Goal: Task Accomplishment & Management: Manage account settings

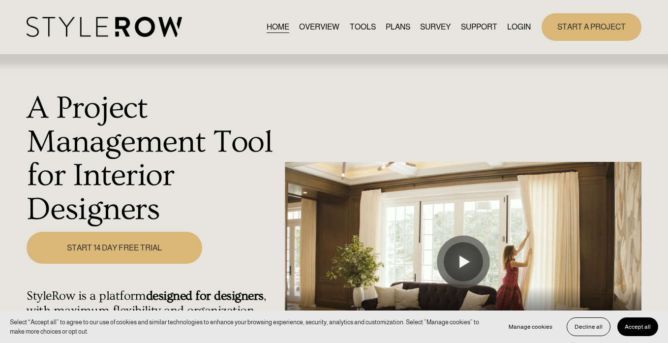
click at [516, 26] on link "LOGIN" at bounding box center [519, 26] width 24 height 13
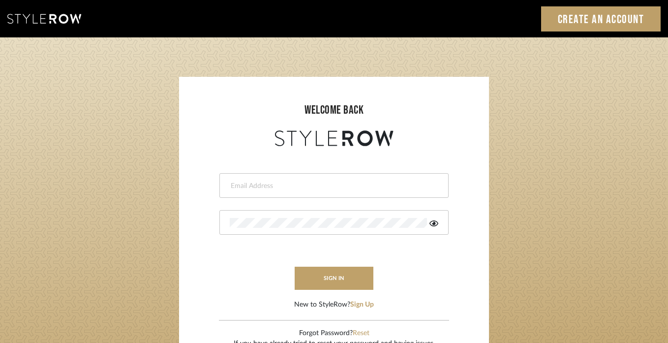
type input "divya.aok@gmail.com"
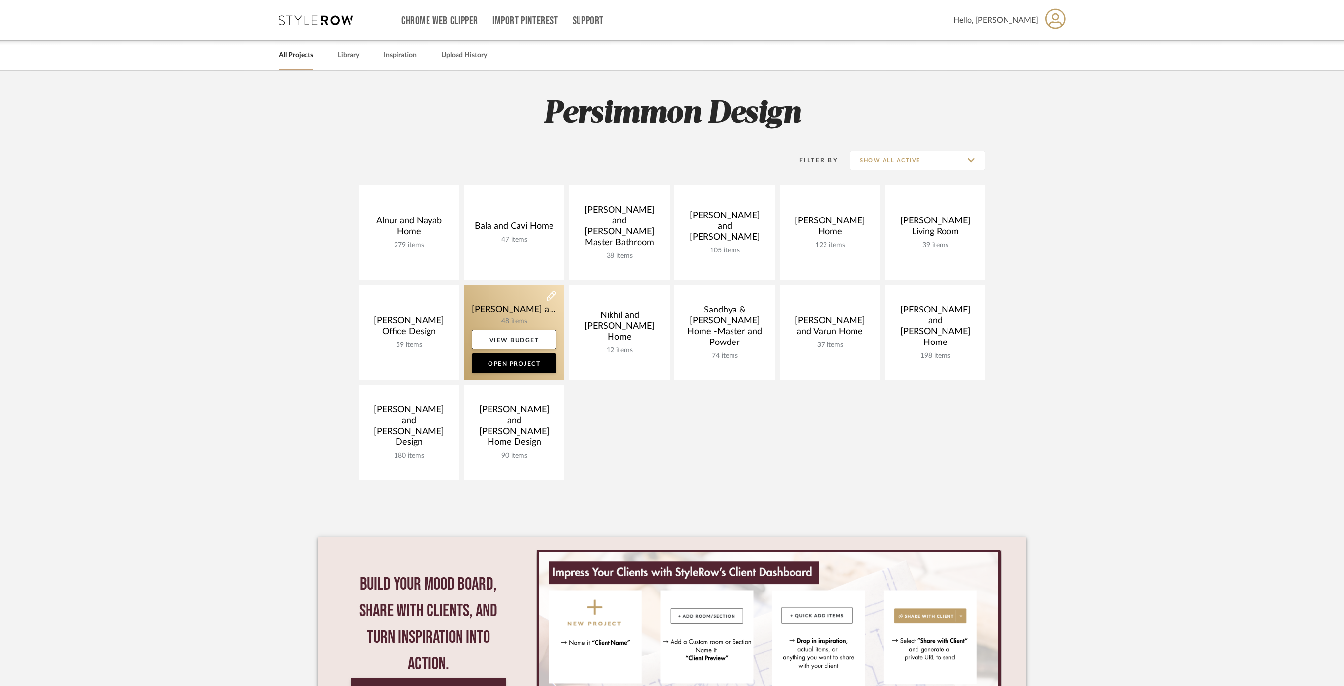
click at [519, 313] on link at bounding box center [514, 332] width 100 height 95
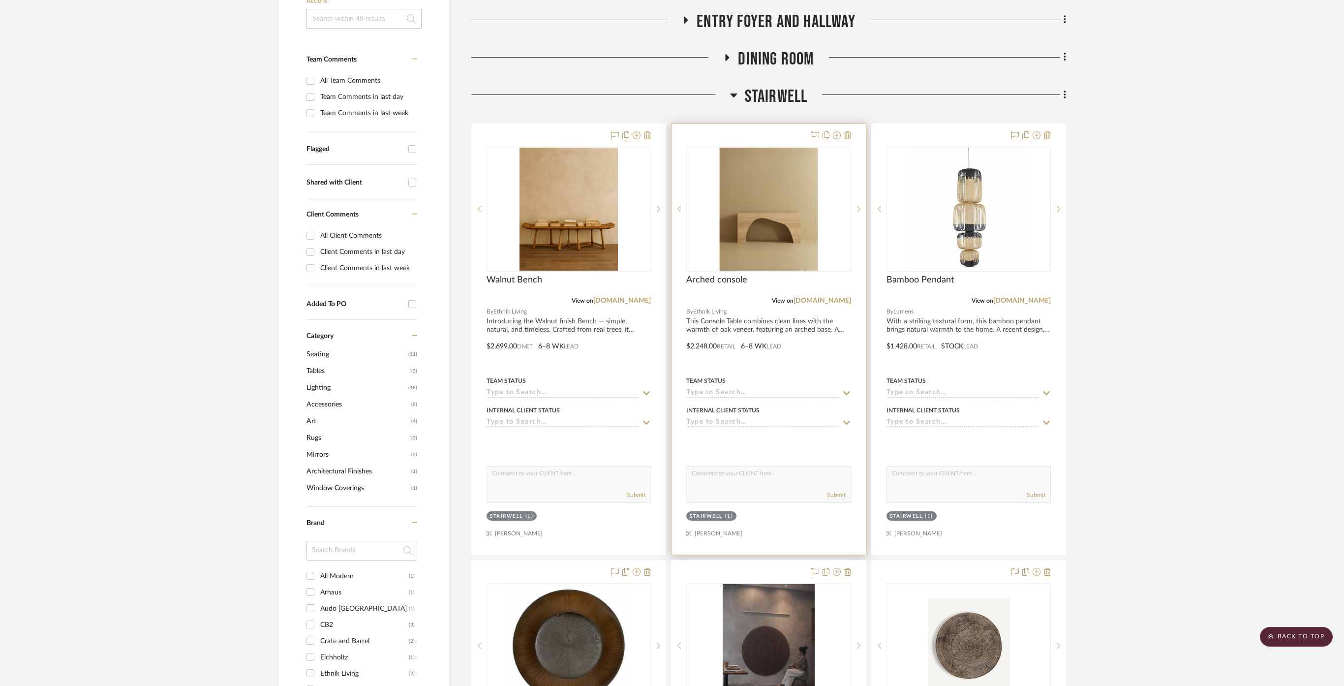
scroll to position [601, 0]
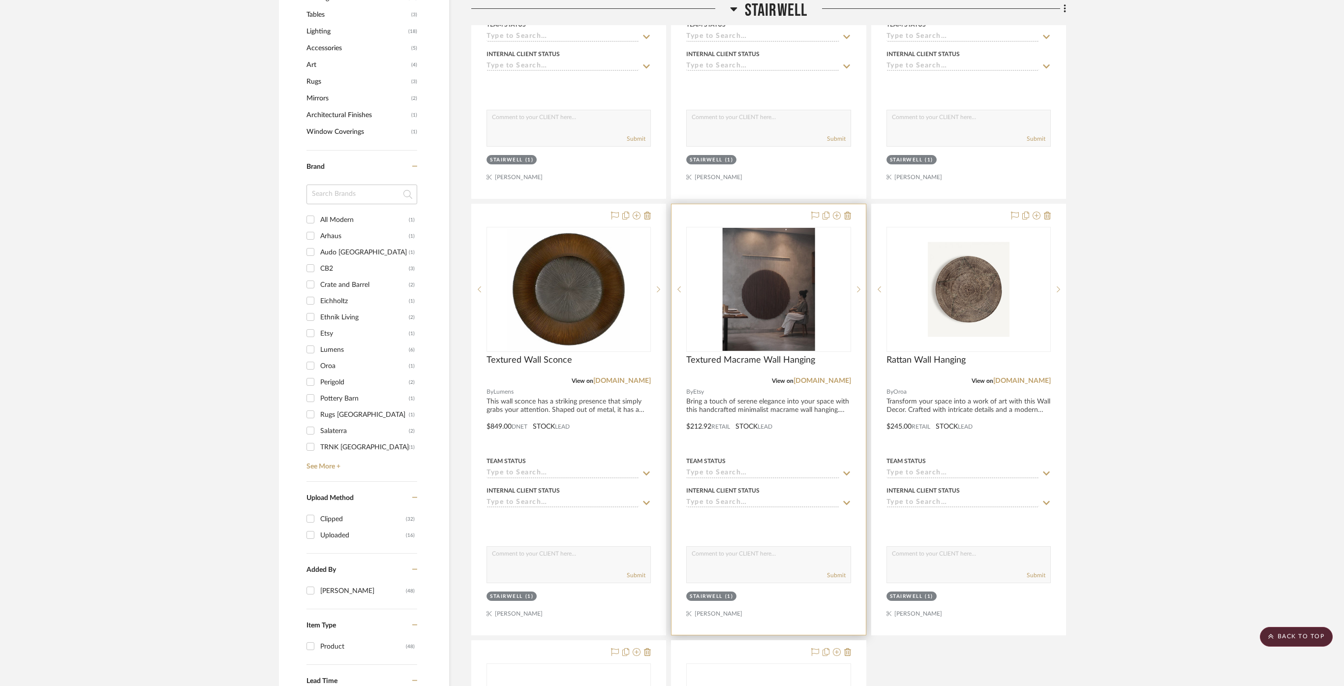
click at [759, 310] on img "0" at bounding box center [768, 289] width 92 height 123
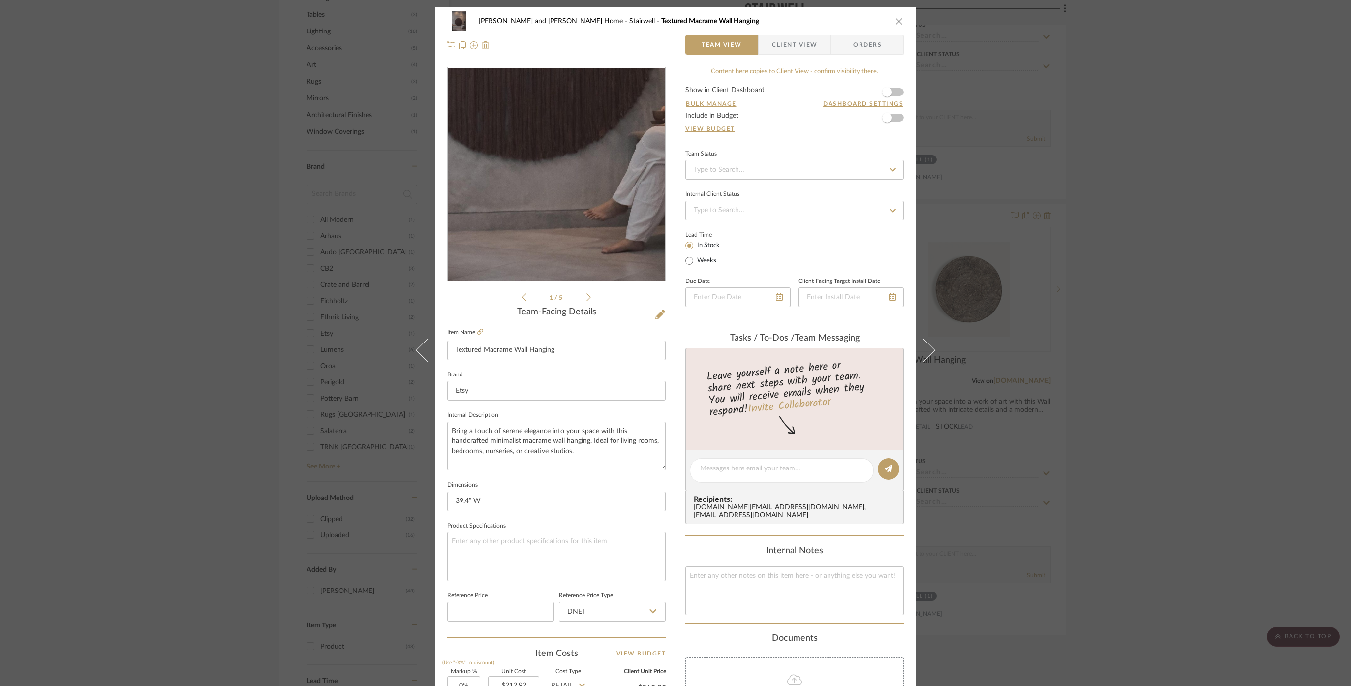
click at [557, 232] on img "0" at bounding box center [556, 174] width 160 height 213
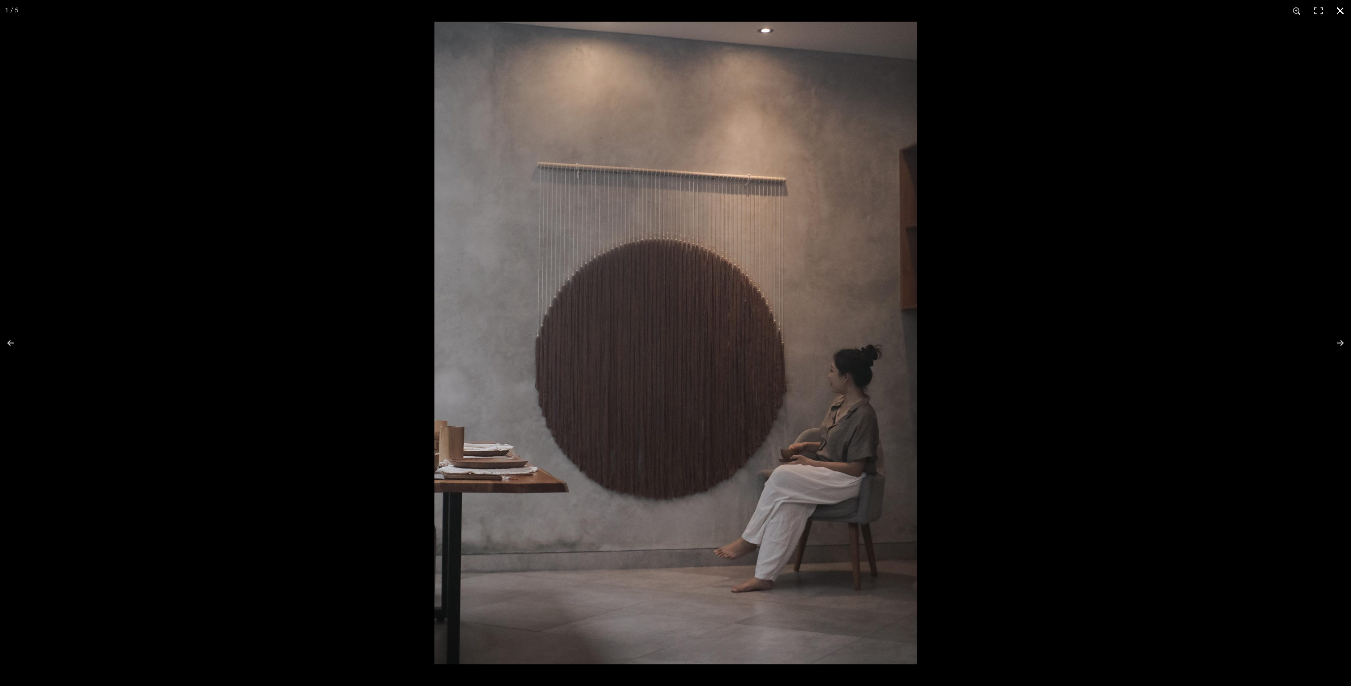
click at [1163, 124] on div at bounding box center [1109, 365] width 1351 height 686
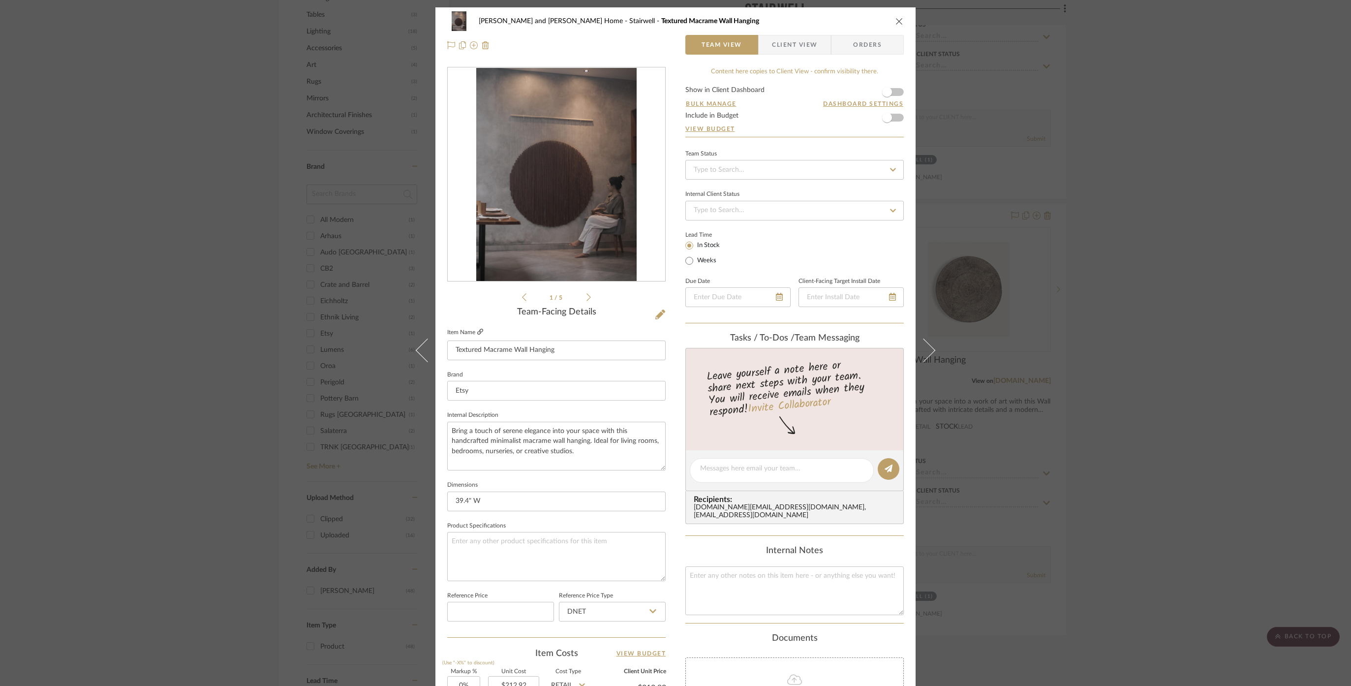
click at [483, 331] on icon at bounding box center [480, 332] width 6 height 6
click at [460, 511] on input "39.4" W" at bounding box center [556, 501] width 218 height 20
type input "31.5" W"
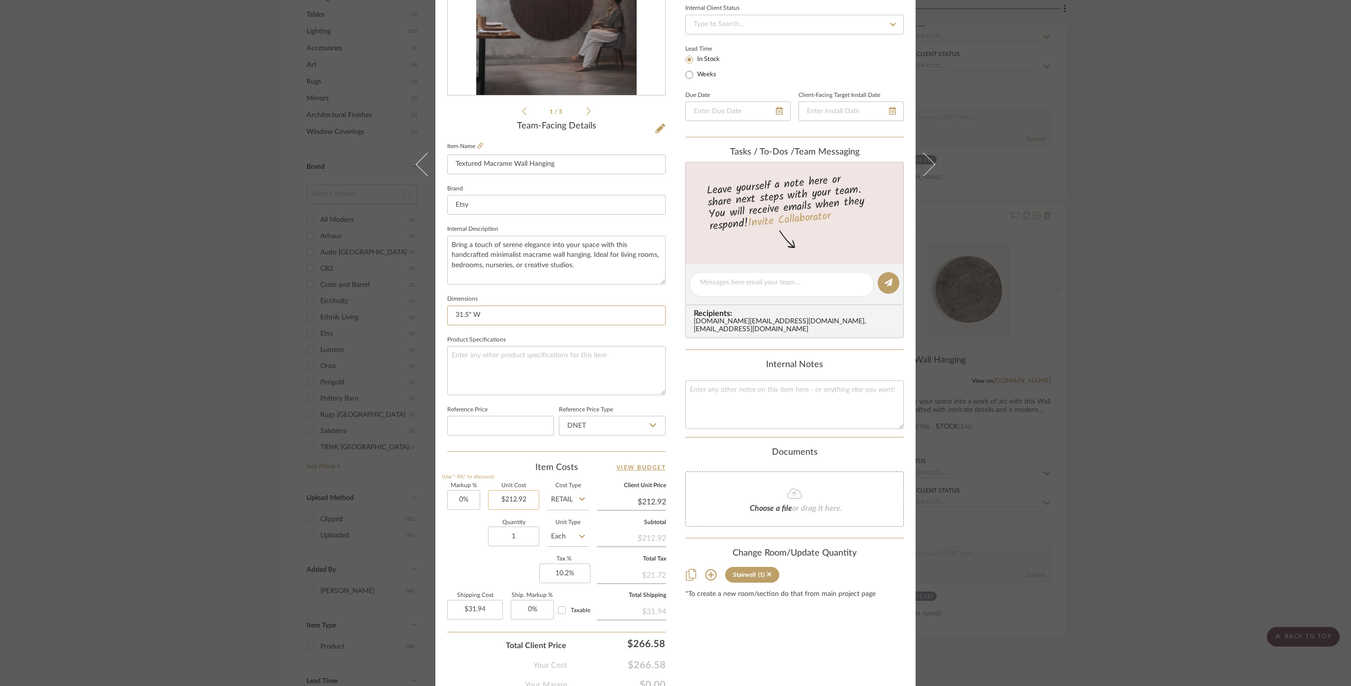
type input "31.5" W"
click at [523, 510] on input "212.92" at bounding box center [513, 500] width 51 height 20
type input "$160.33"
click at [458, 598] on div "Markup % (Use "-X%" to discount) 0% Unit Cost $160.33 Cost Type Retail Client U…" at bounding box center [556, 555] width 218 height 144
type input "$160.33"
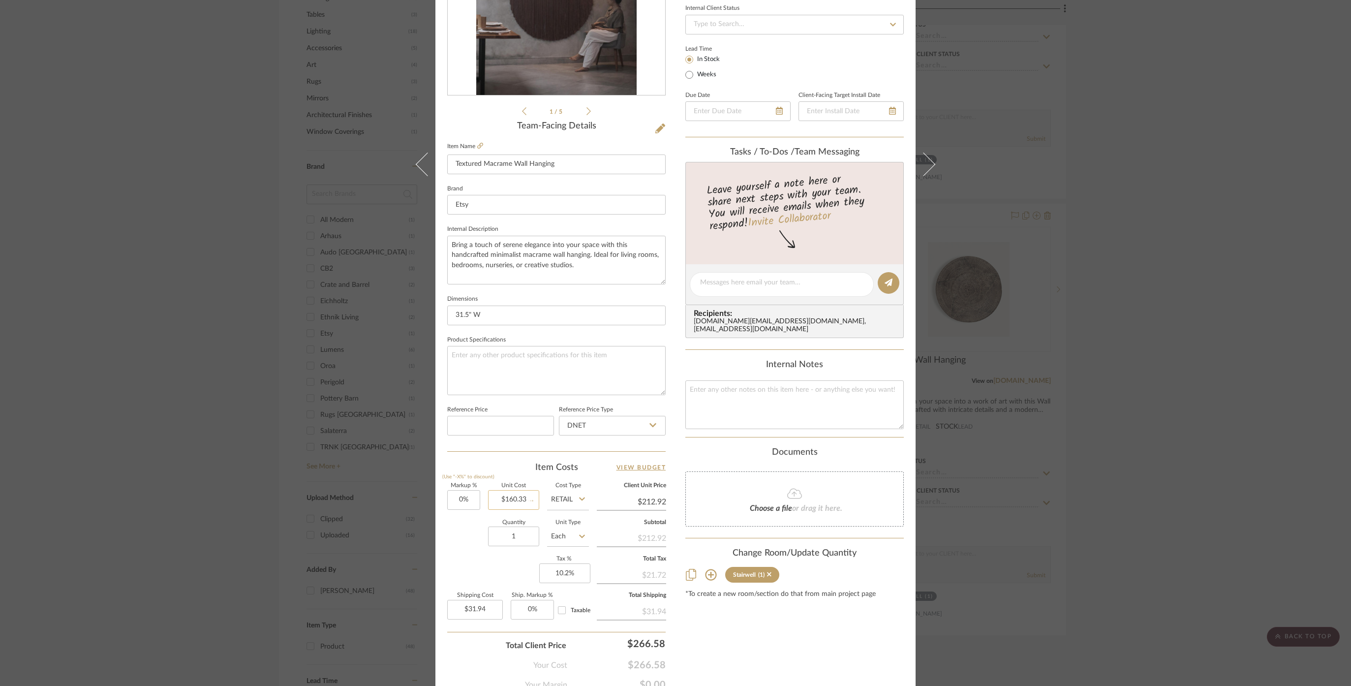
type input "$24.05"
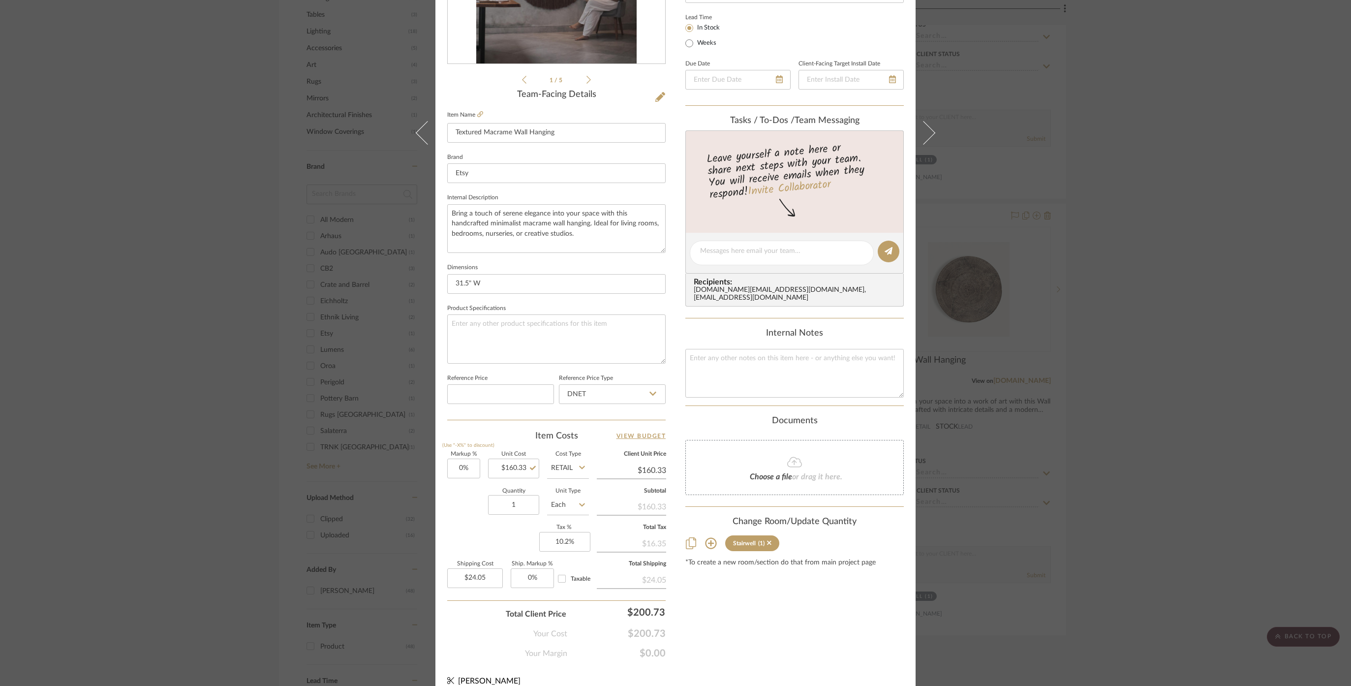
scroll to position [247, 0]
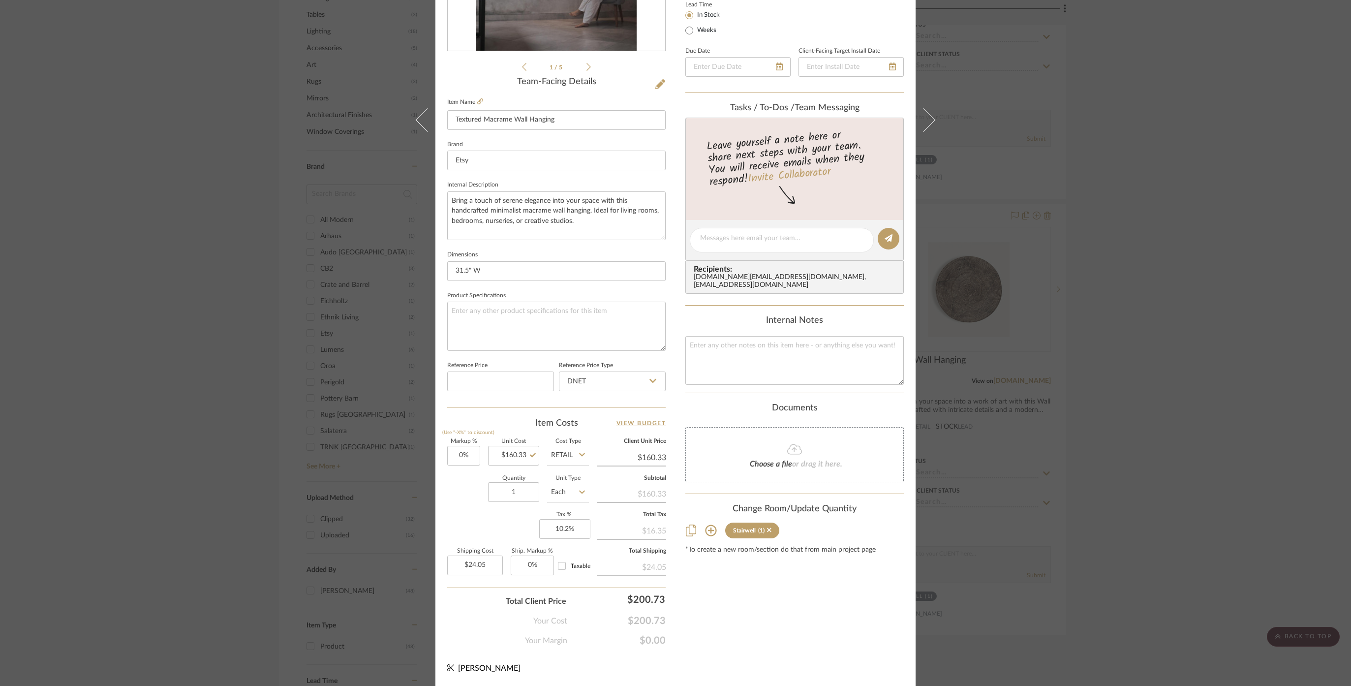
click at [1072, 494] on div "Natasha and Abhijit Home Stairwell Textured Macrame Wall Hanging Team View Clie…" at bounding box center [675, 343] width 1351 height 686
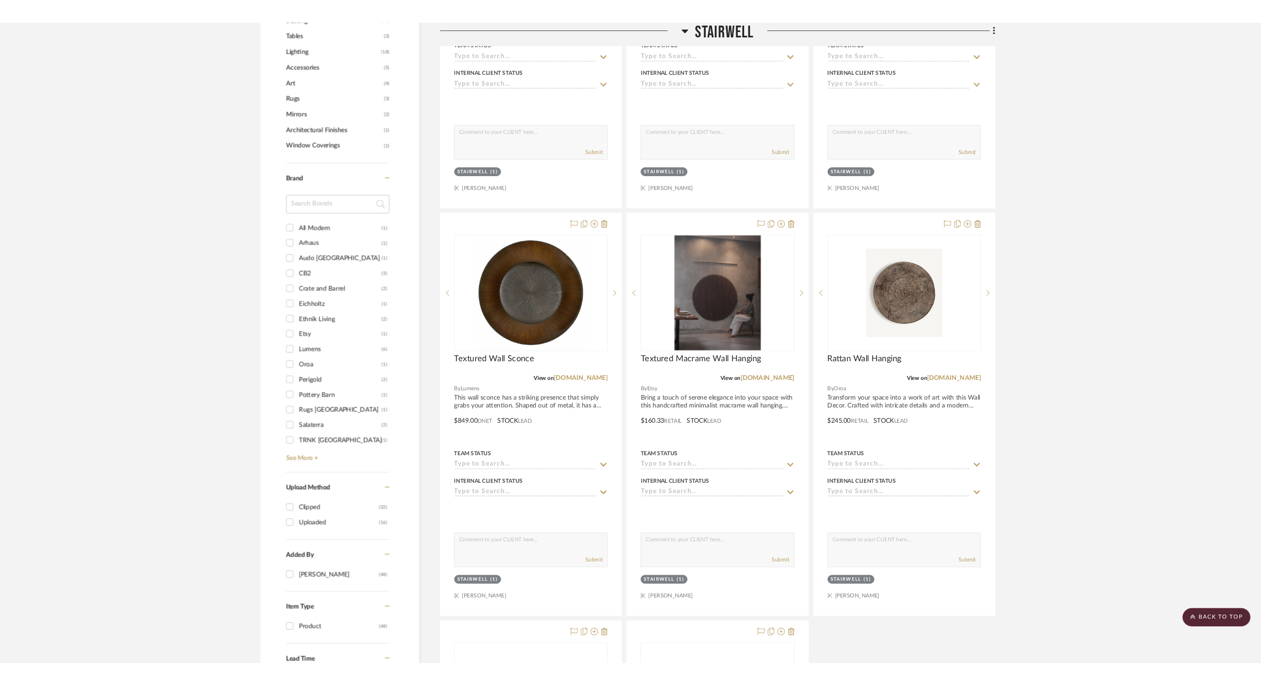
scroll to position [601, 0]
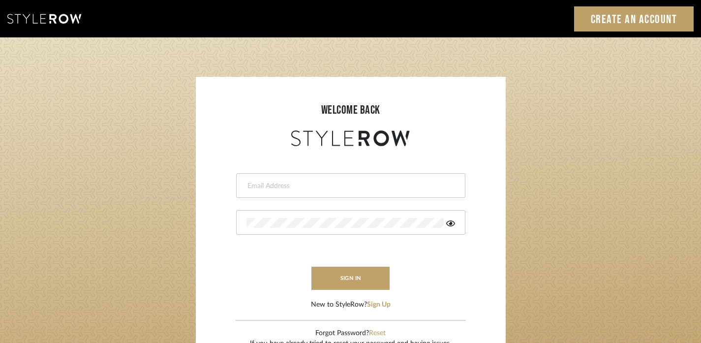
type input "[EMAIL_ADDRESS][DOMAIN_NAME]"
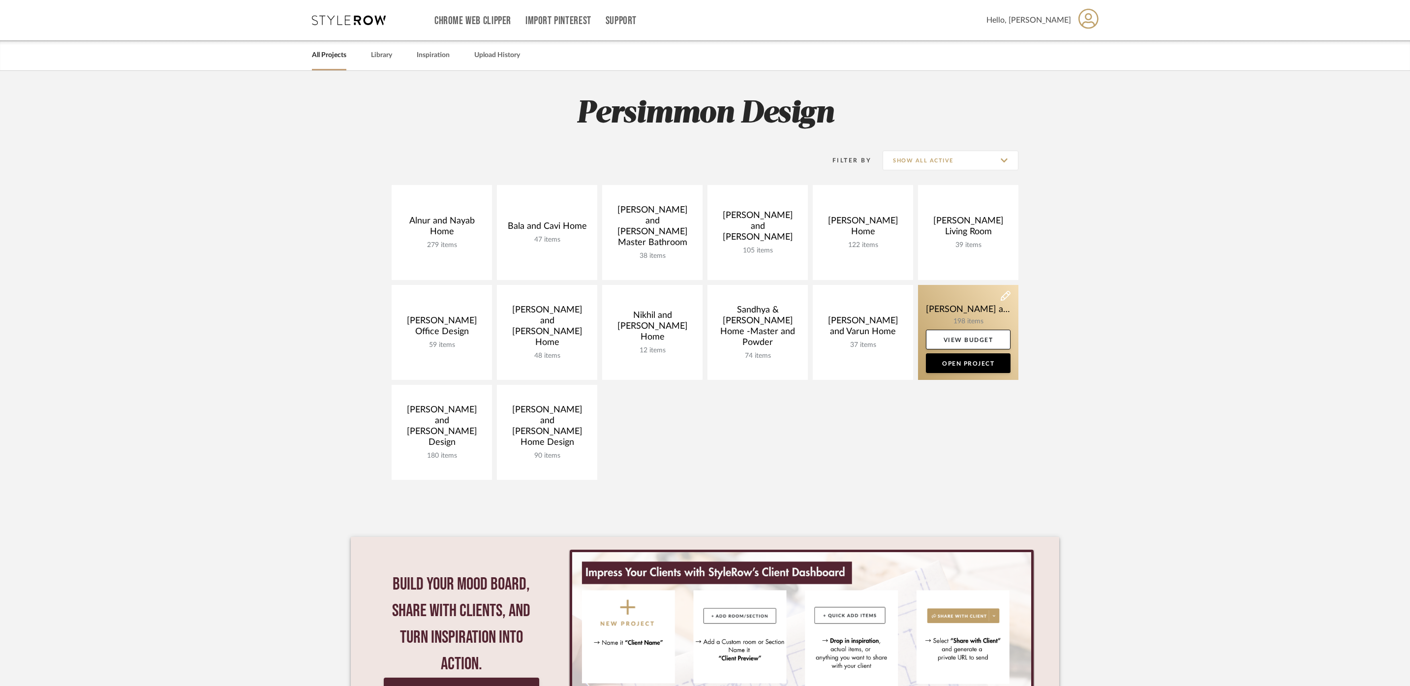
click at [968, 308] on link at bounding box center [968, 332] width 100 height 95
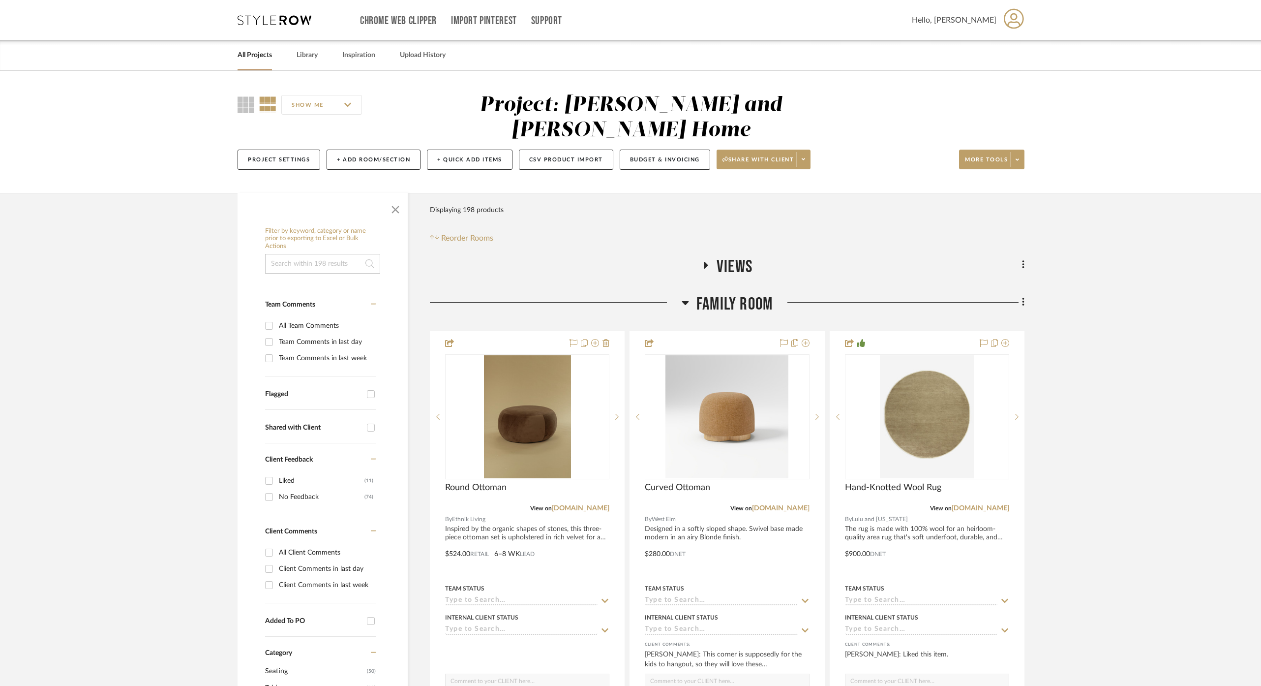
click at [688, 297] on icon at bounding box center [685, 303] width 7 height 12
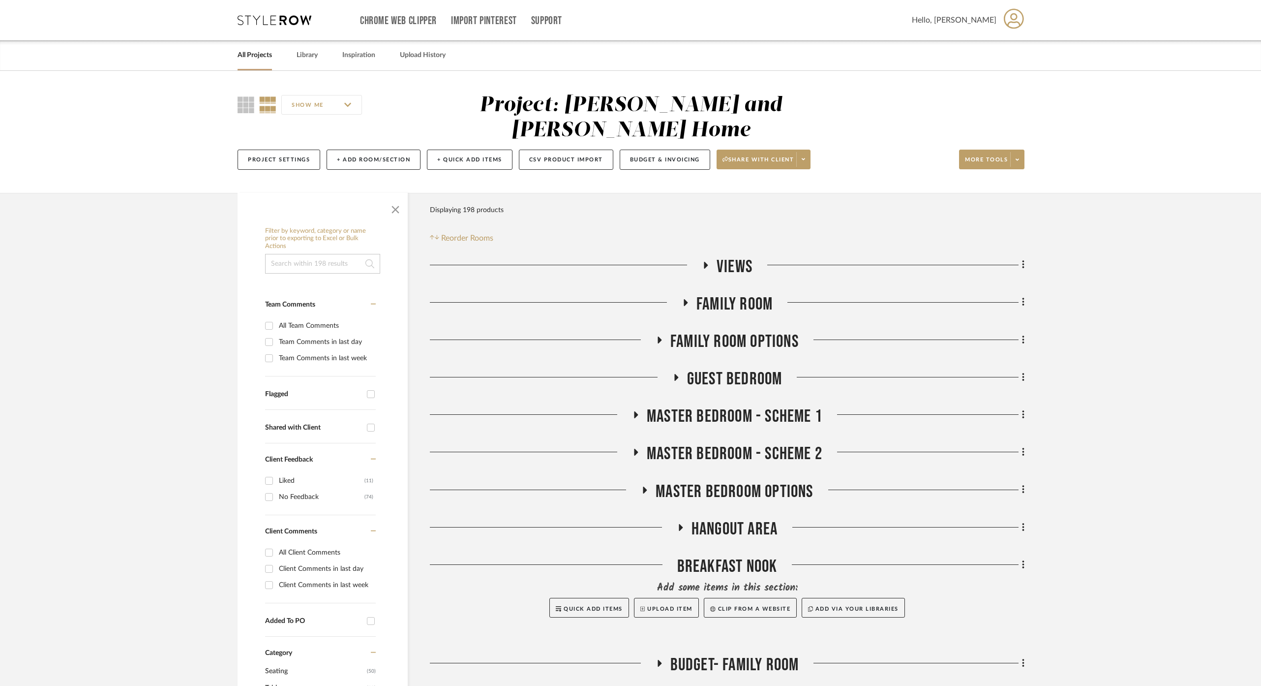
click at [639, 411] on icon at bounding box center [636, 414] width 12 height 7
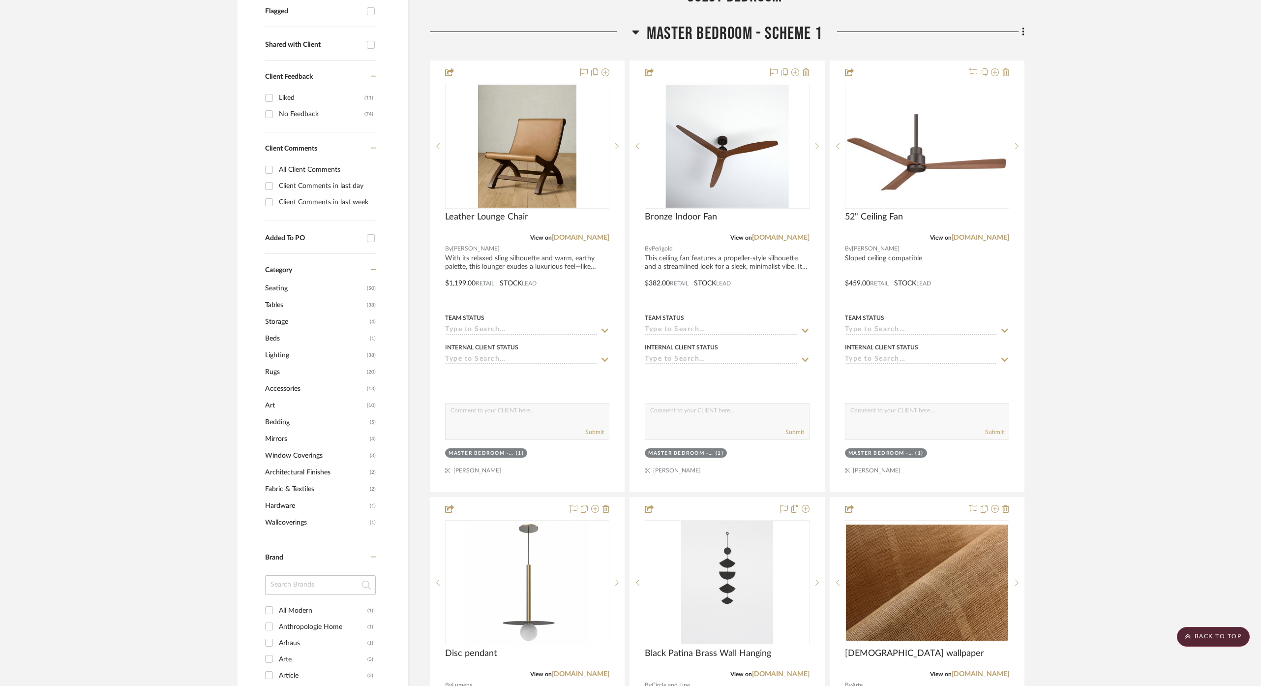
scroll to position [29, 0]
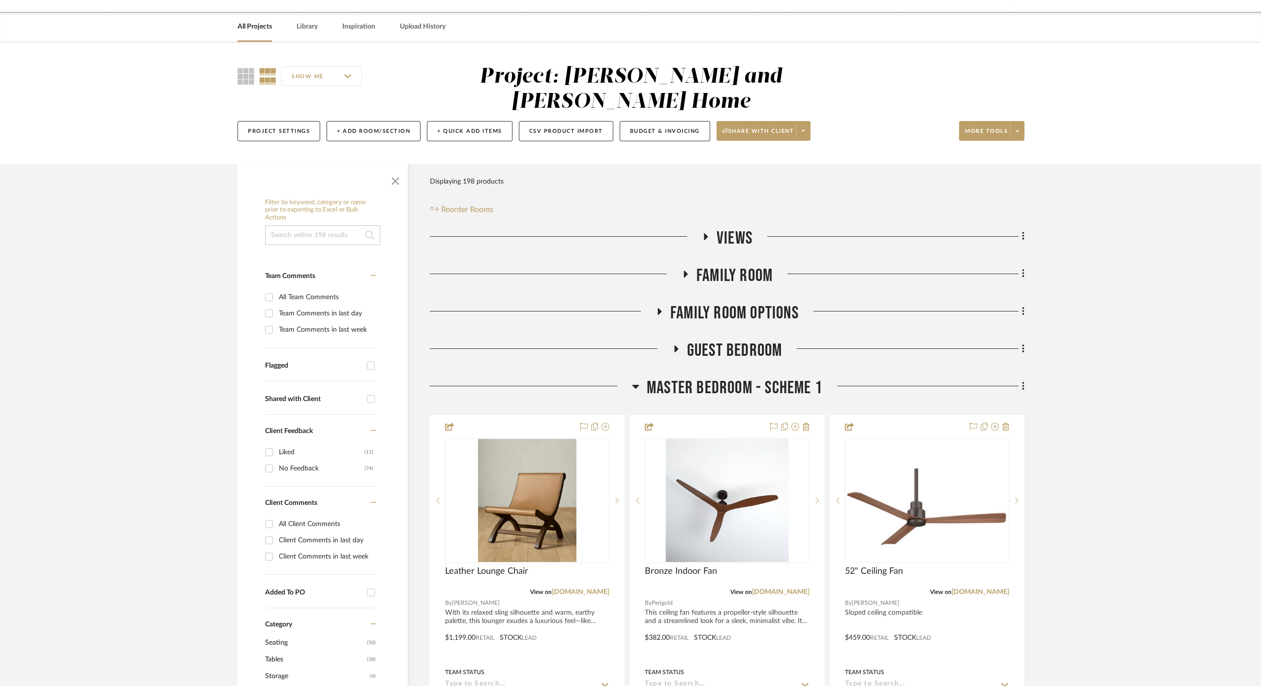
click at [638, 383] on icon at bounding box center [635, 386] width 7 height 12
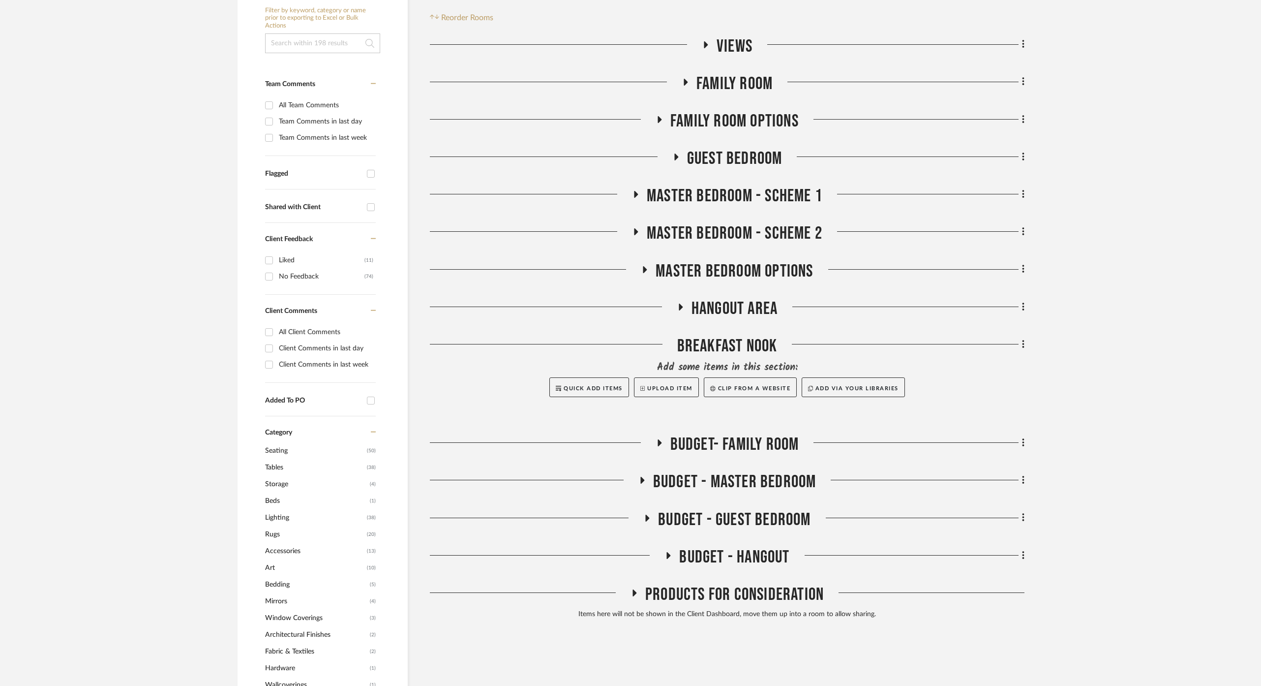
scroll to position [388, 0]
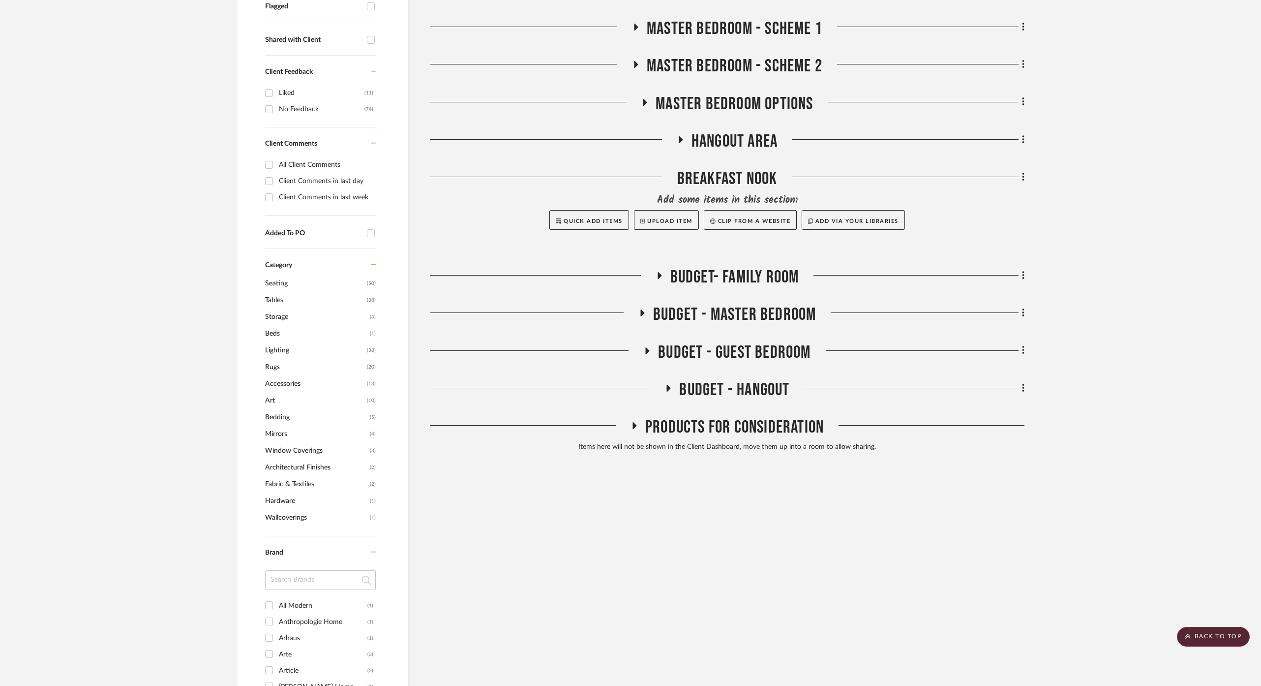
click at [637, 422] on icon at bounding box center [634, 424] width 12 height 7
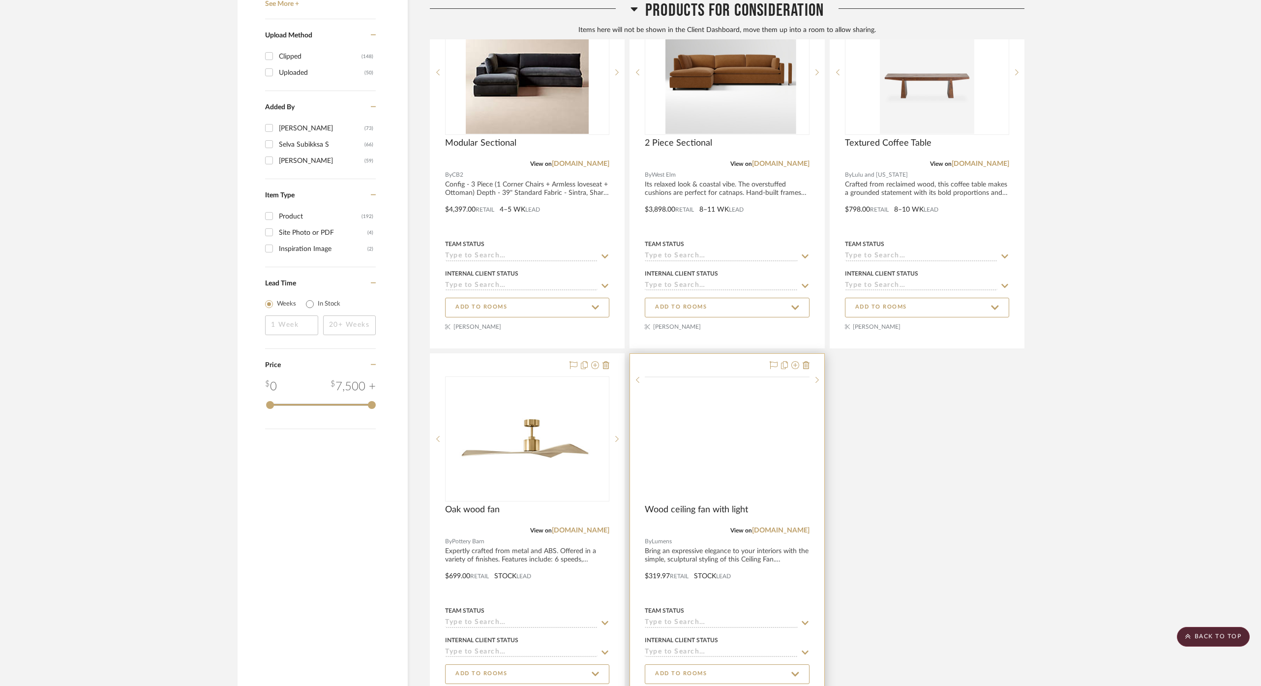
scroll to position [1419, 0]
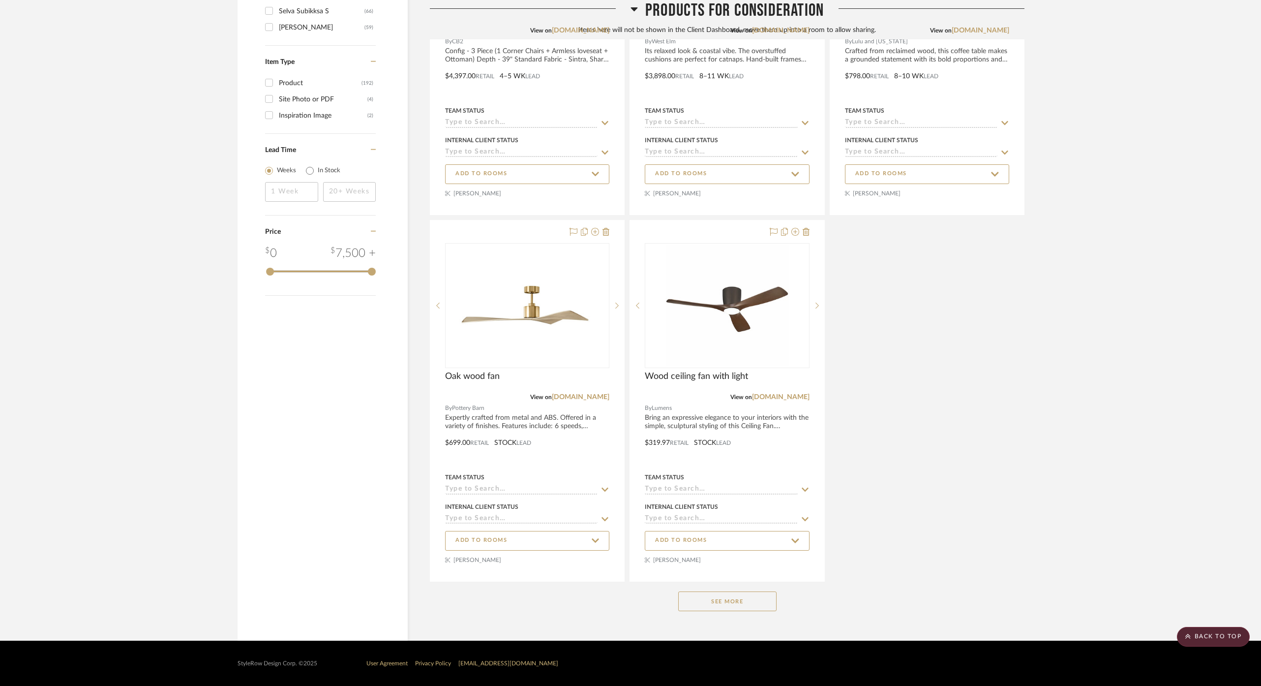
click at [728, 611] on button "See More" at bounding box center [727, 601] width 98 height 20
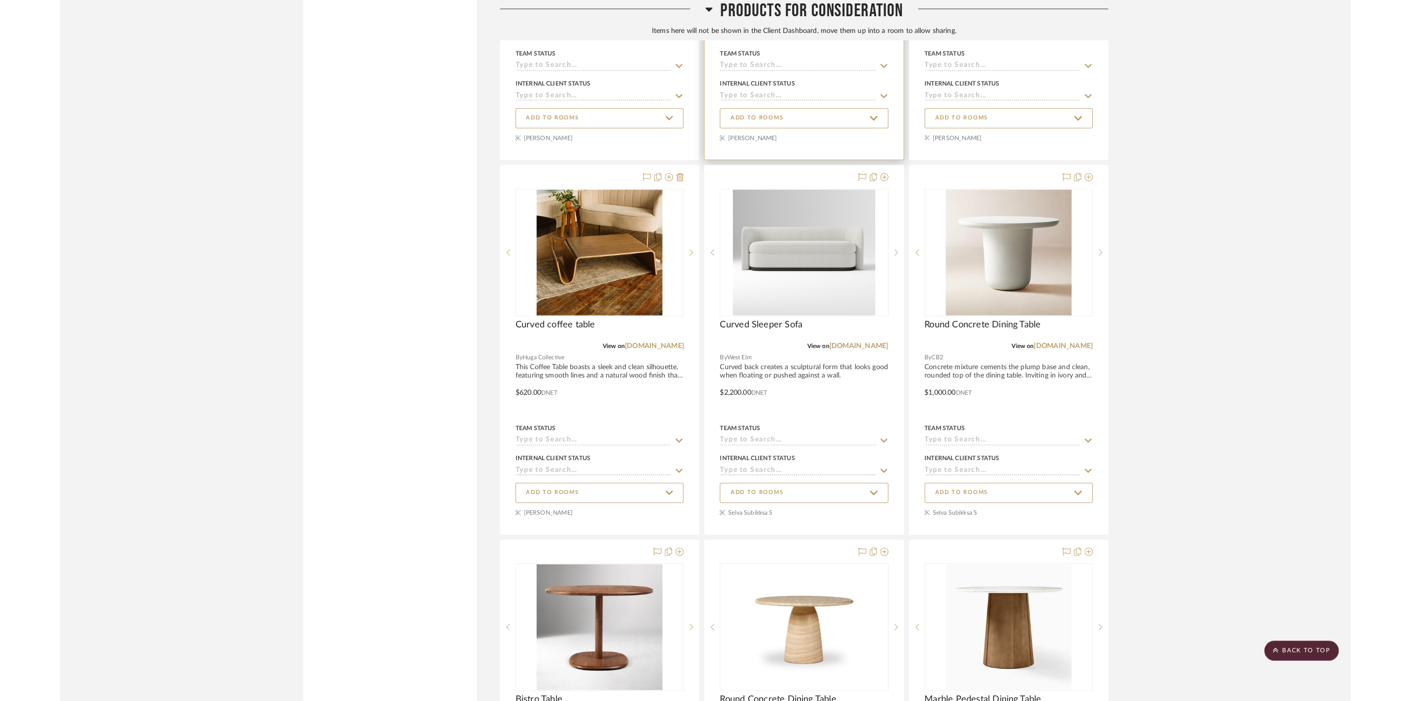
scroll to position [5881, 0]
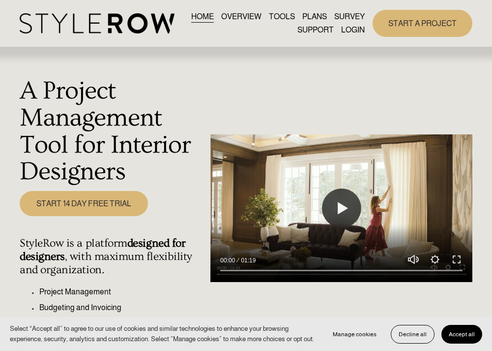
click at [349, 28] on link "LOGIN" at bounding box center [353, 30] width 24 height 13
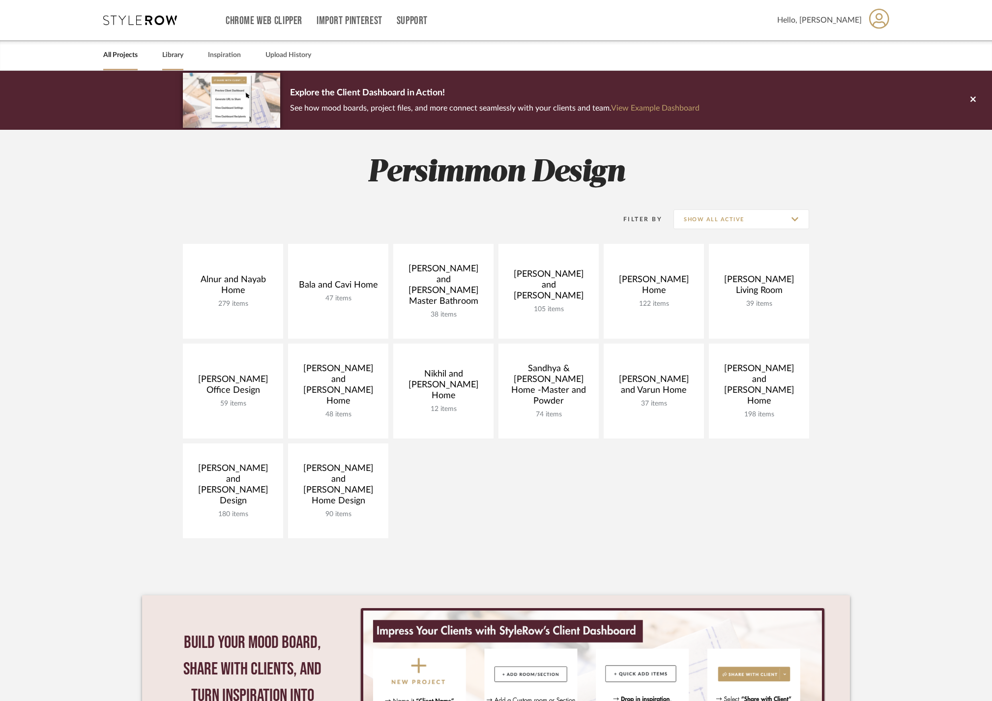
click at [179, 50] on link "Library" at bounding box center [172, 55] width 21 height 13
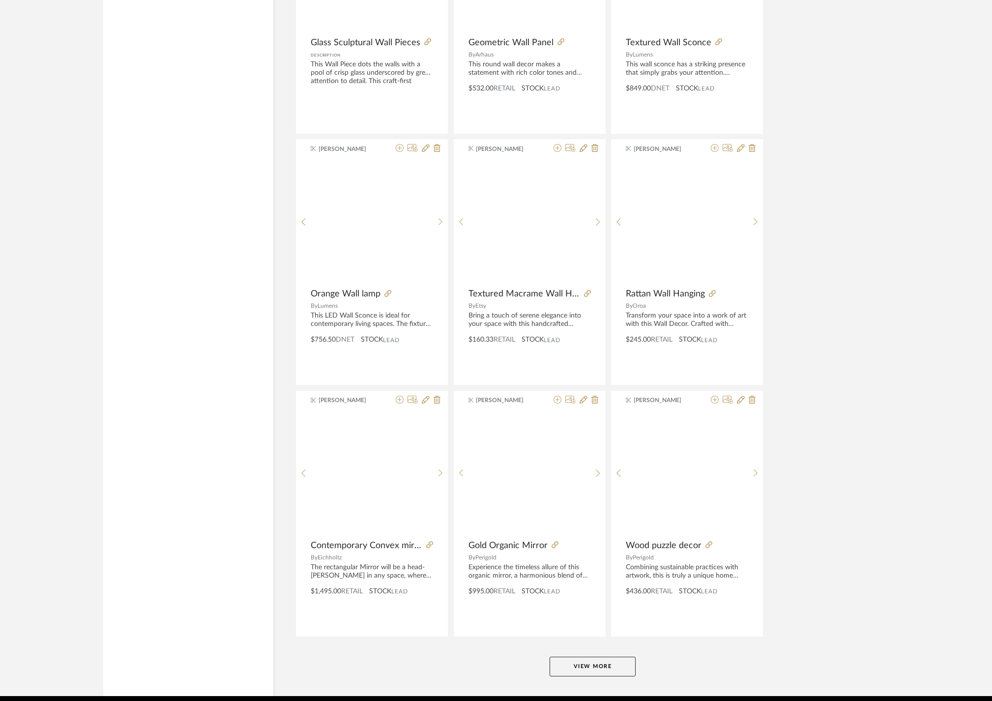
scroll to position [2110, 0]
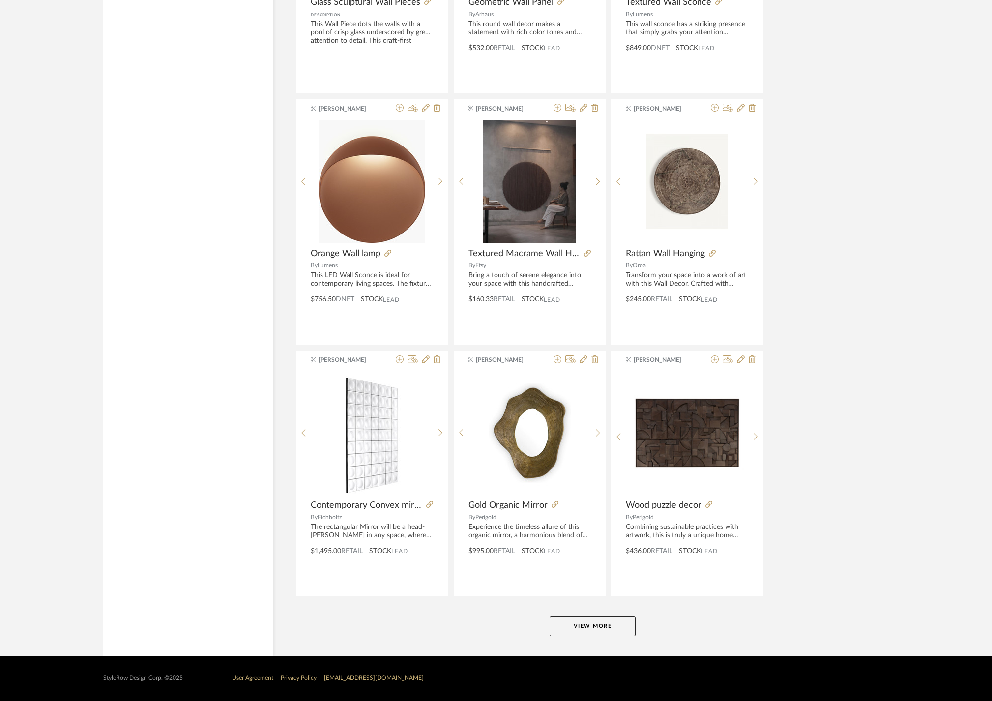
click at [591, 629] on button "View More" at bounding box center [593, 627] width 86 height 20
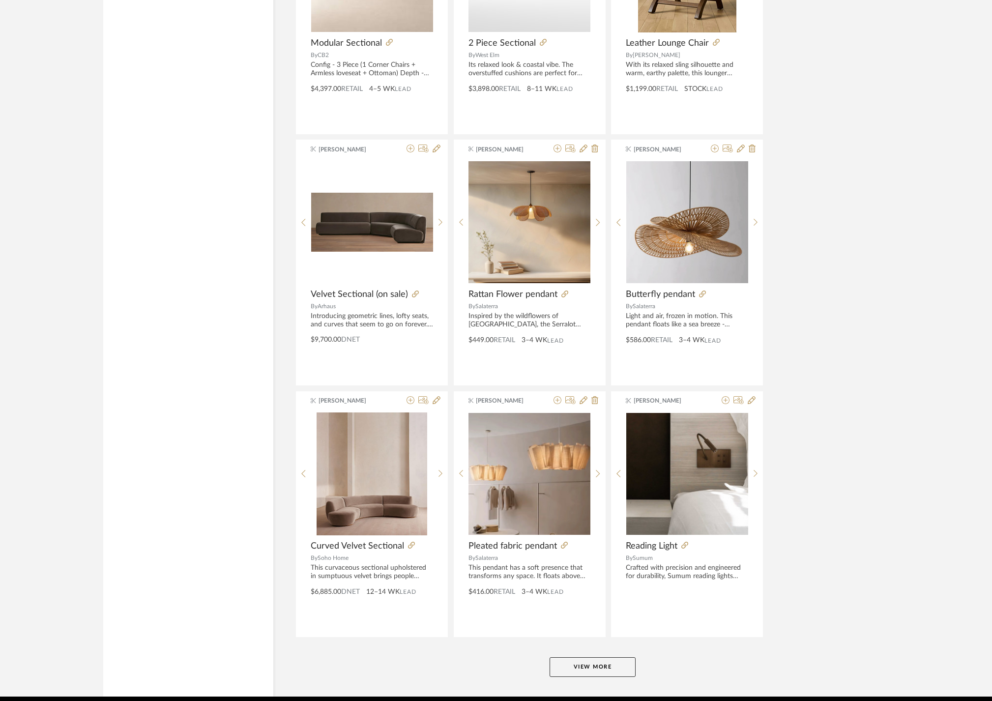
scroll to position [4636, 0]
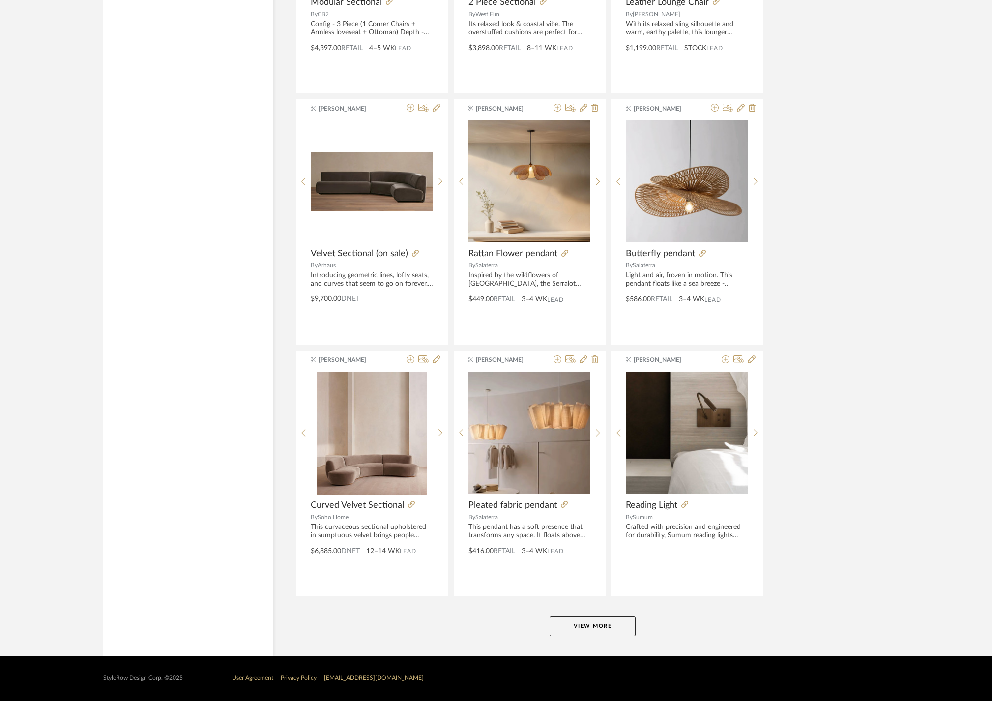
click at [578, 621] on button "View More" at bounding box center [593, 627] width 86 height 20
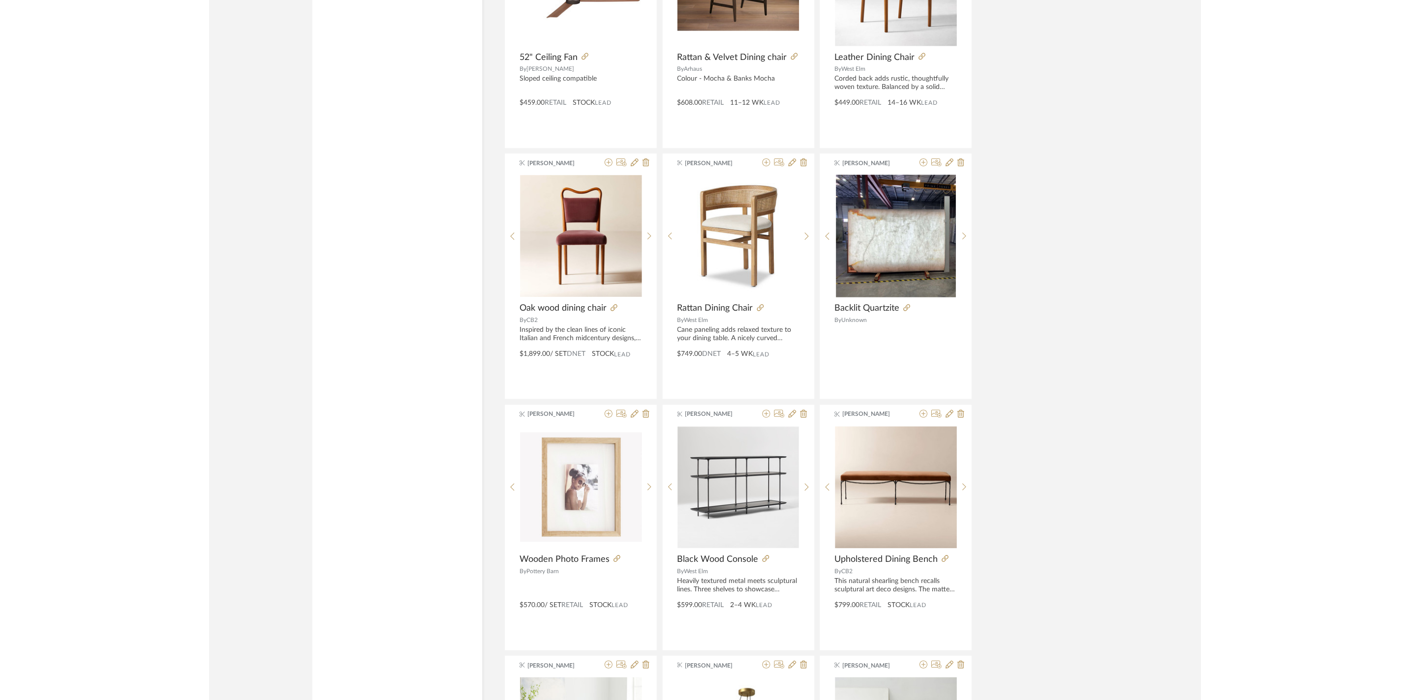
scroll to position [6340, 0]
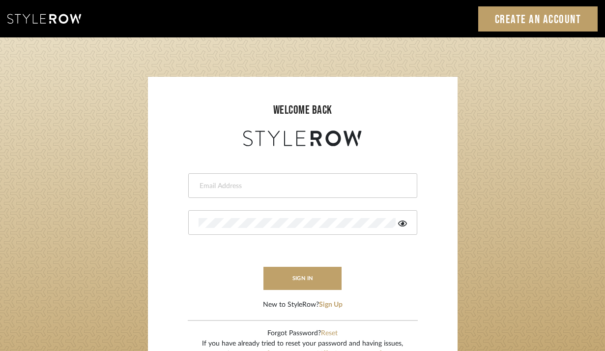
type input "[EMAIL_ADDRESS][DOMAIN_NAME]"
click at [303, 278] on button "sign in" at bounding box center [303, 278] width 79 height 23
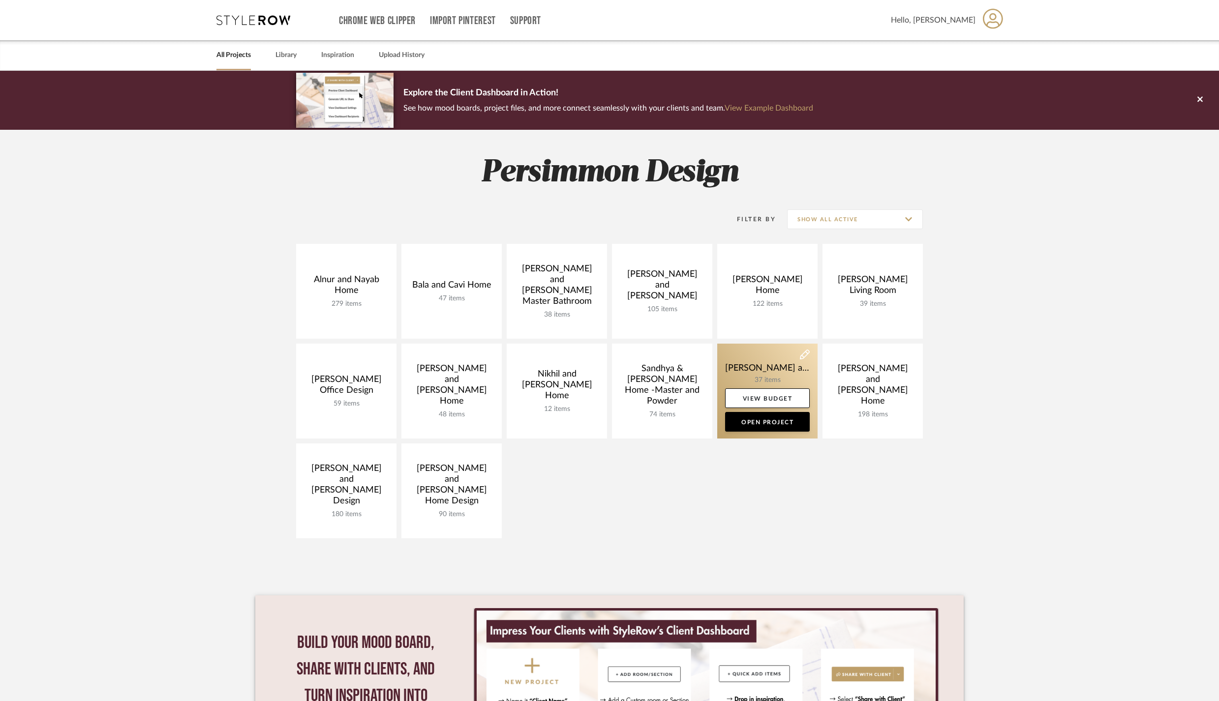
click at [755, 371] on link at bounding box center [767, 391] width 100 height 95
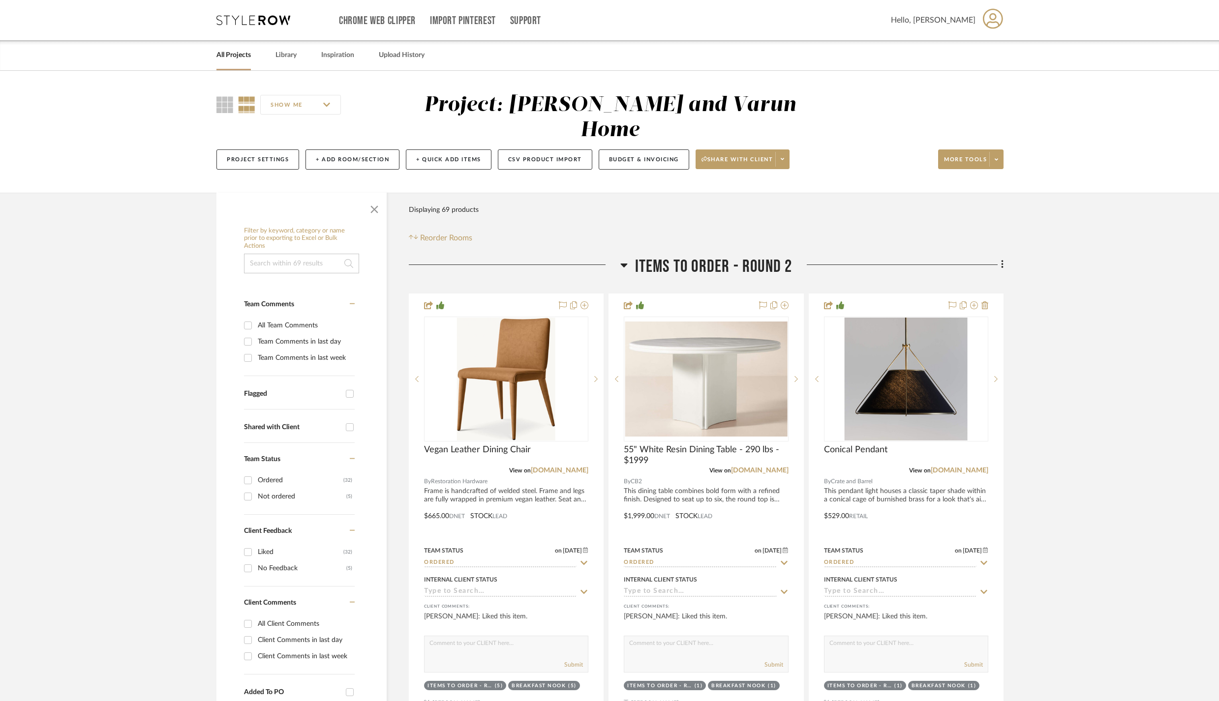
click at [622, 264] on icon at bounding box center [623, 266] width 7 height 4
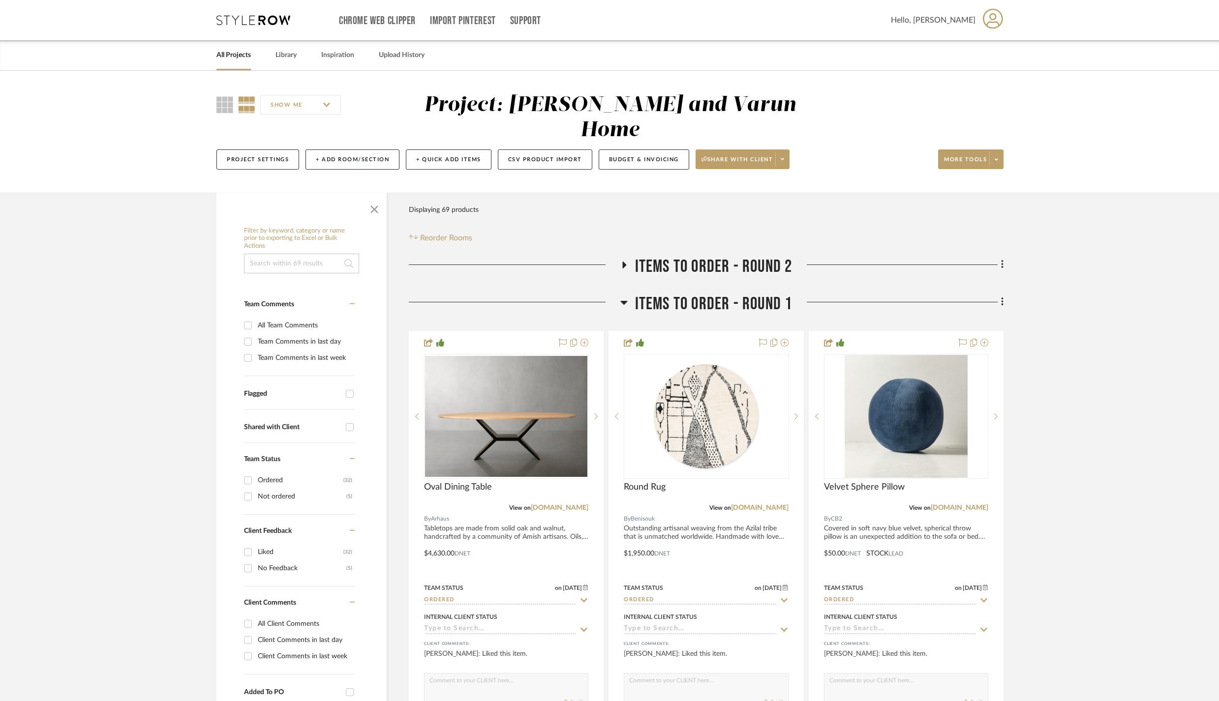
click at [626, 297] on icon at bounding box center [623, 303] width 7 height 12
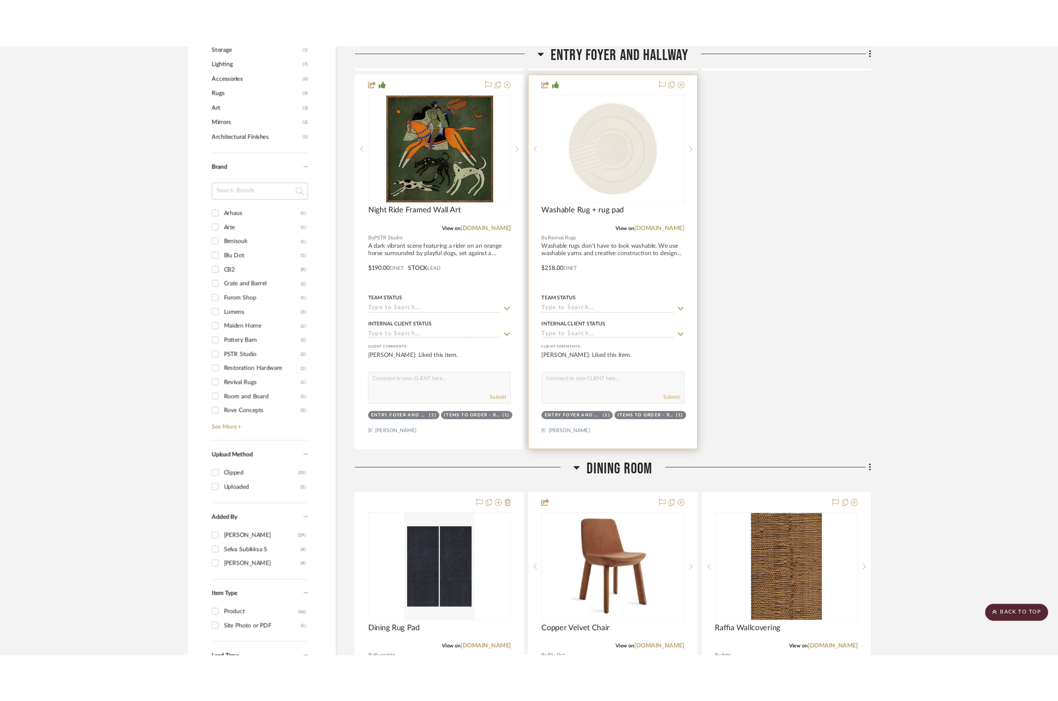
scroll to position [759, 0]
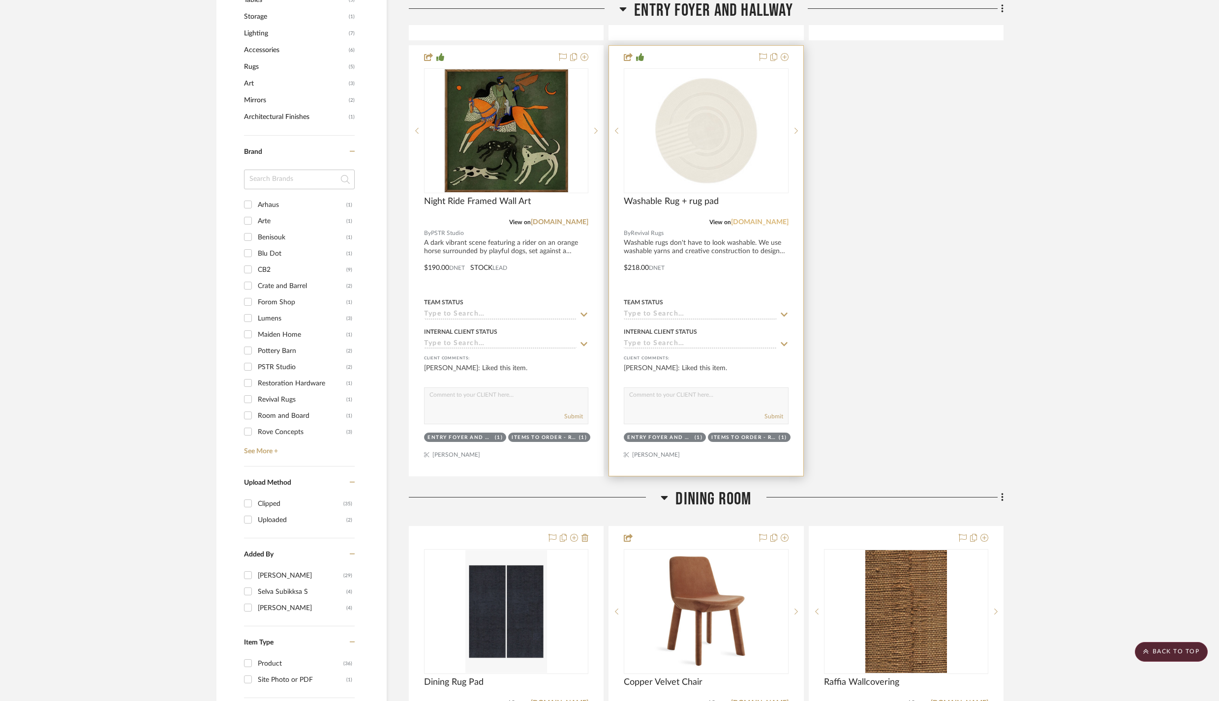
click at [752, 226] on link "revivalrugs.com" at bounding box center [760, 222] width 58 height 7
click at [762, 226] on link "revivalrugs.com" at bounding box center [760, 222] width 58 height 7
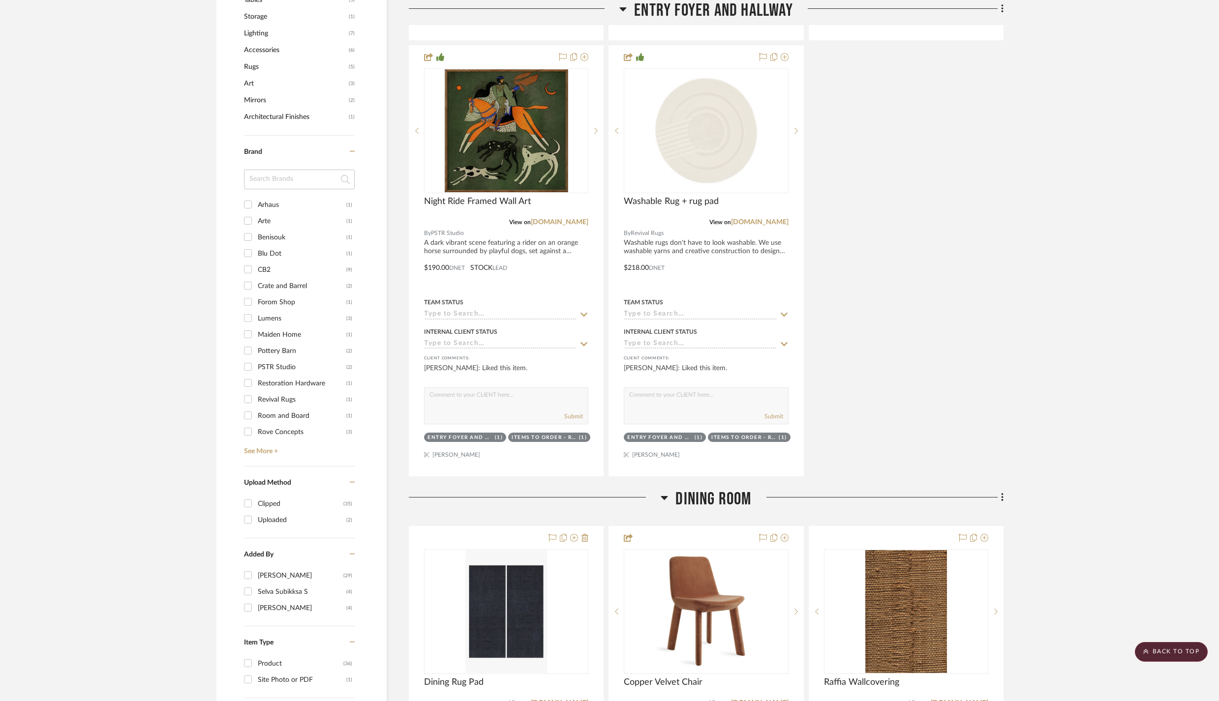
click at [881, 238] on div "Mercury Orb Wall Art View on westelm.com By West Elm Shimmering mercury glass a…" at bounding box center [706, 43] width 595 height 868
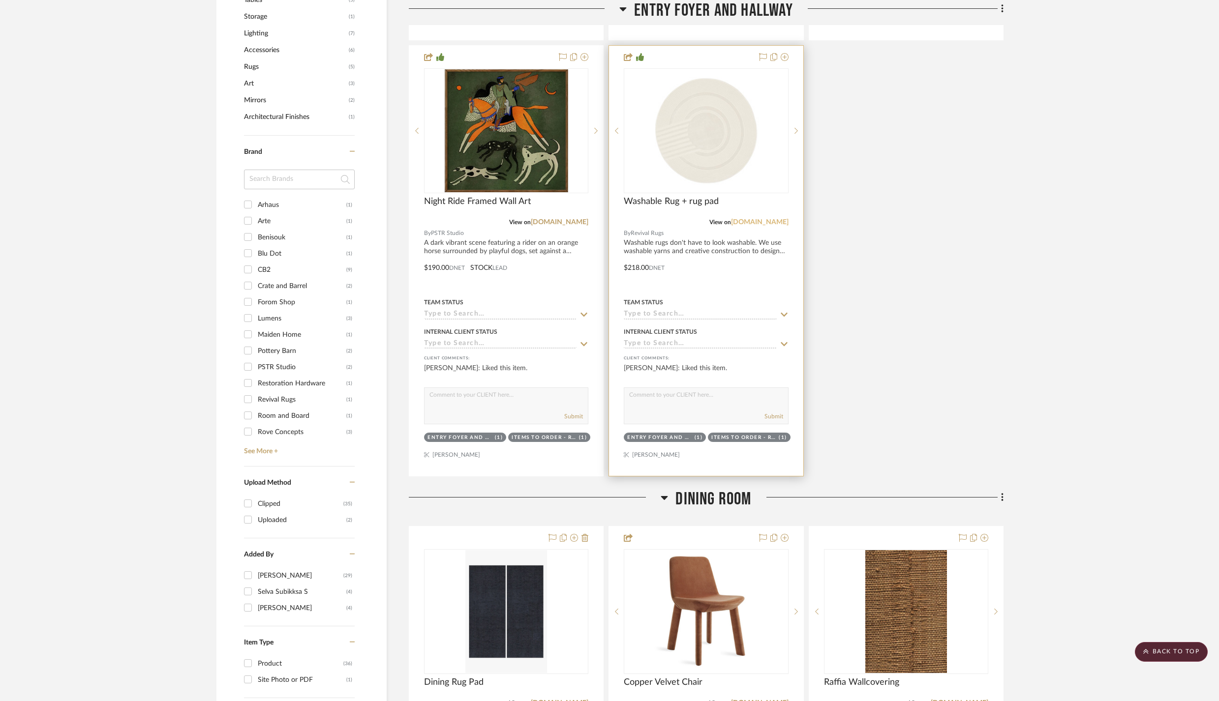
click at [751, 226] on link "revivalrugs.com" at bounding box center [760, 222] width 58 height 7
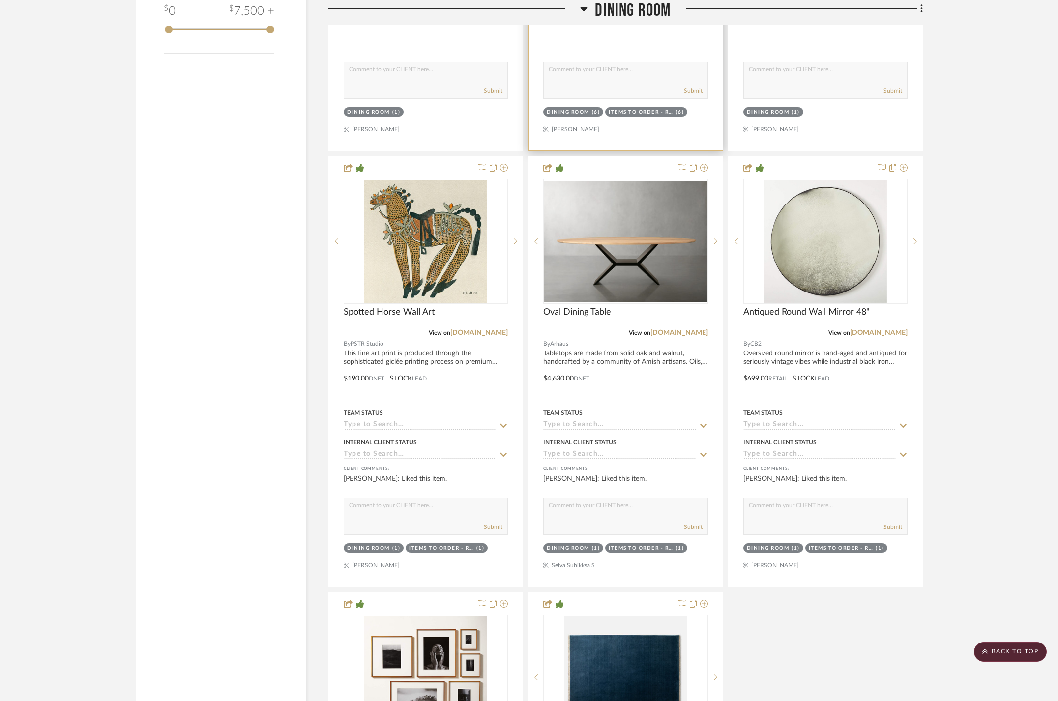
scroll to position [1150, 0]
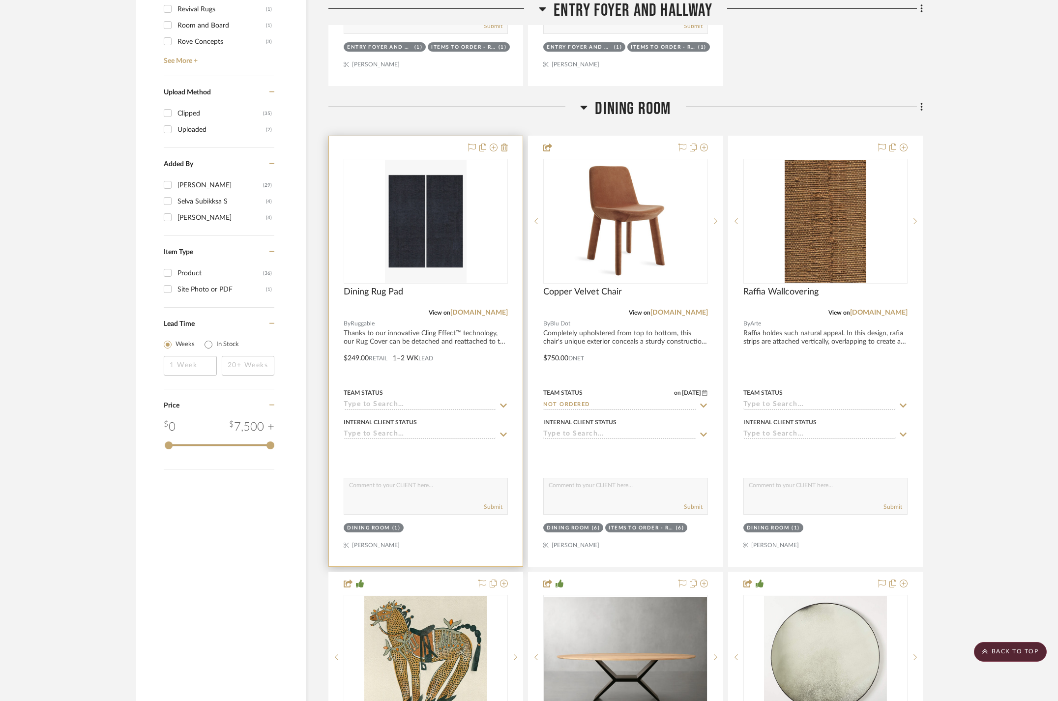
click at [424, 283] on img "0" at bounding box center [426, 221] width 82 height 123
click at [475, 316] on link "ruggable.com" at bounding box center [480, 312] width 58 height 7
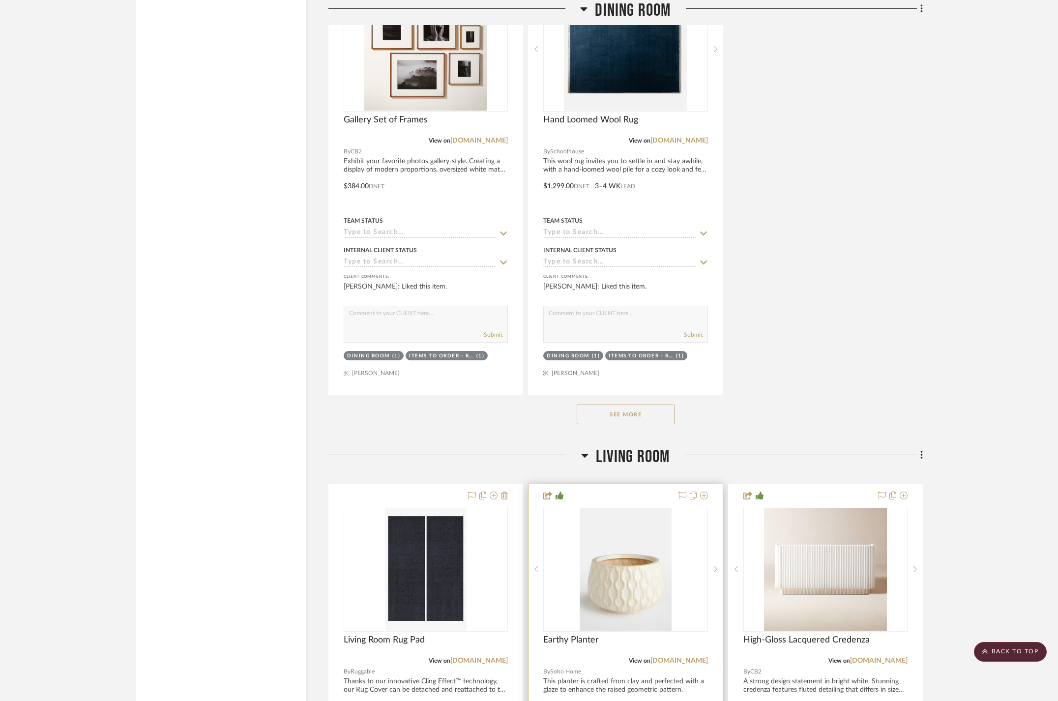
scroll to position [2587, 0]
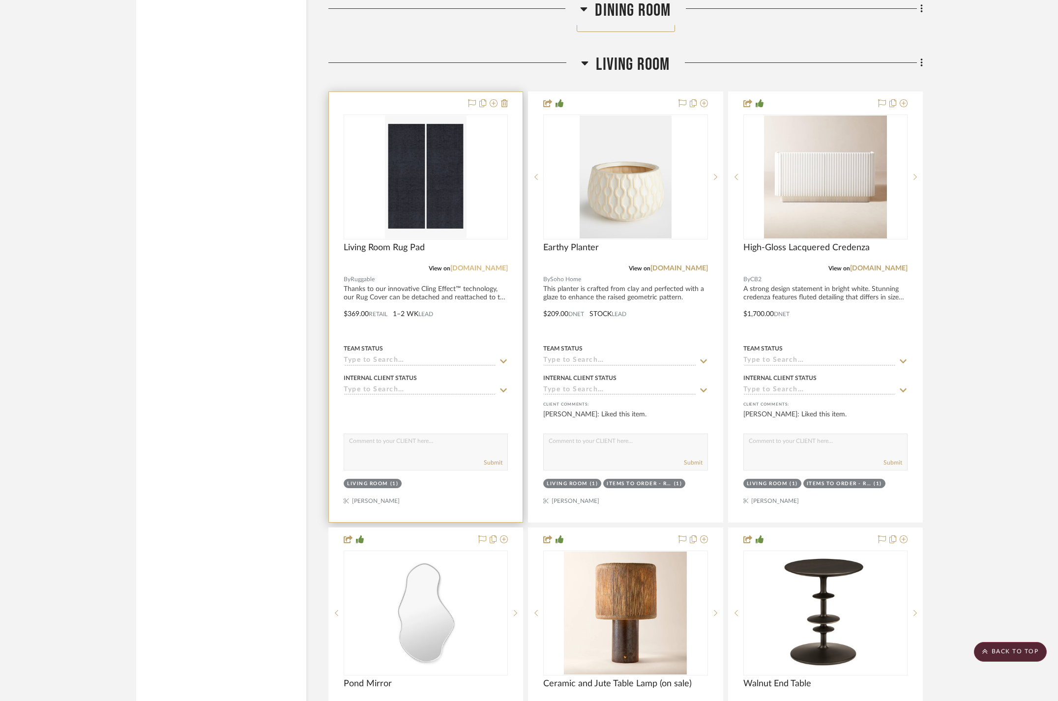
click at [480, 272] on link "ruggable.com" at bounding box center [480, 268] width 58 height 7
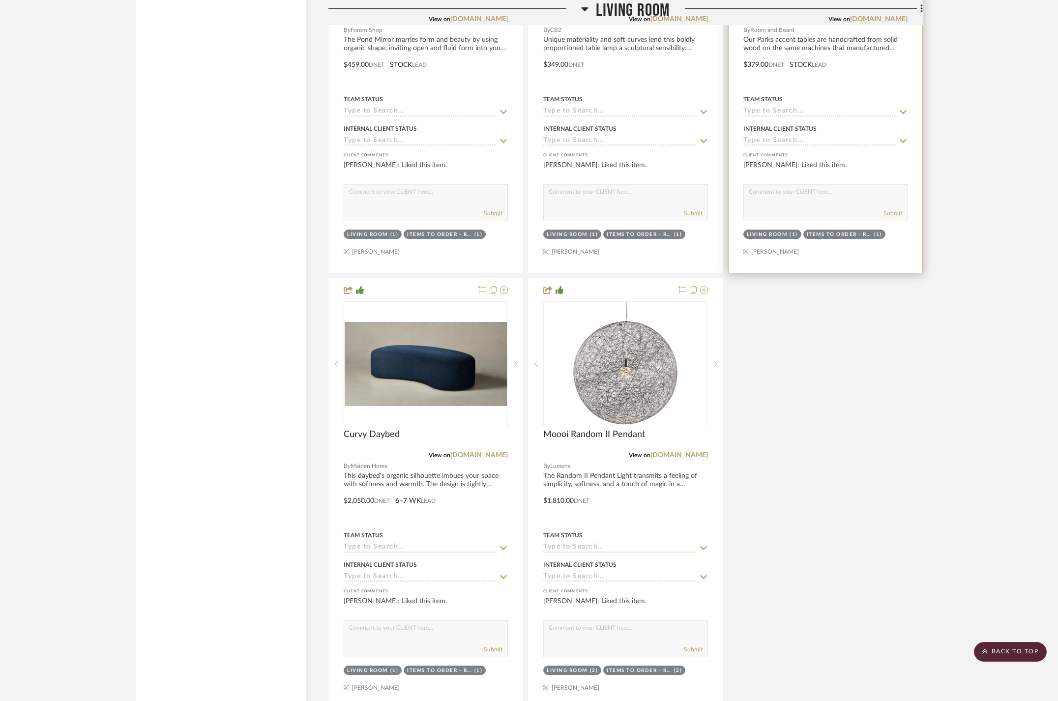
scroll to position [2875, 0]
